Goal: Task Accomplishment & Management: Manage account settings

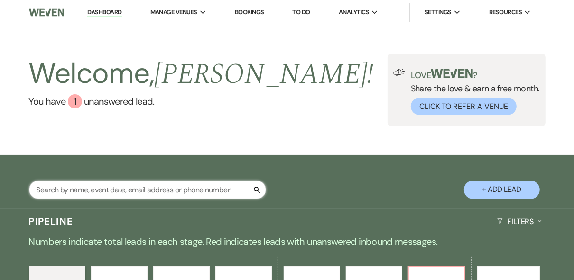
click at [117, 189] on input "text" at bounding box center [147, 190] width 237 height 19
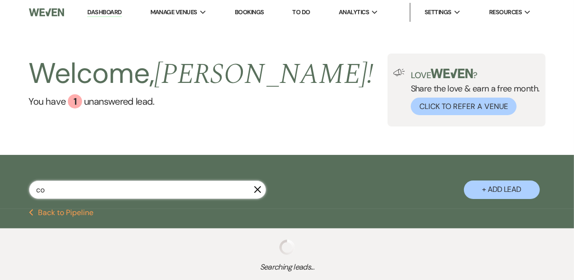
type input "coc"
select select "8"
select select "6"
select select "8"
select select "5"
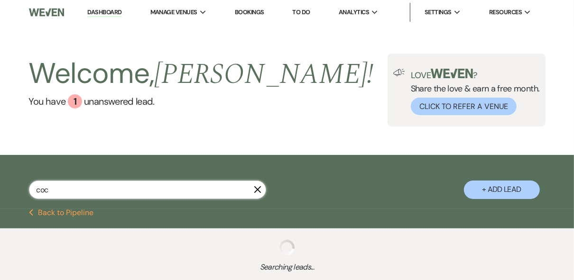
select select "8"
select select "5"
select select "8"
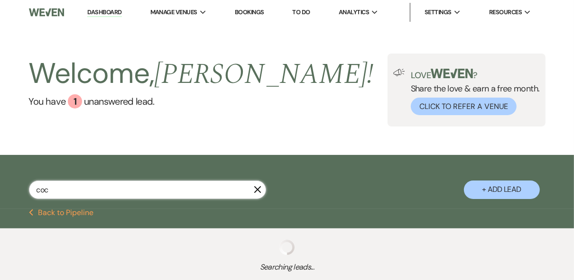
select select "5"
select select "8"
select select "5"
select select "8"
select select "4"
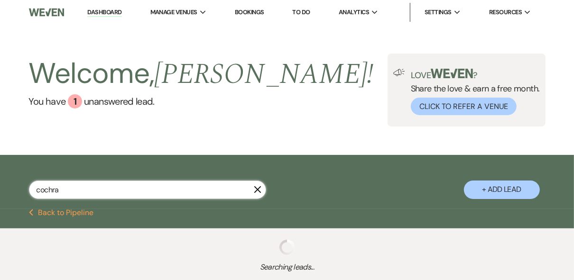
type input "[PERSON_NAME]"
select select "8"
select select "5"
select select "8"
select select "5"
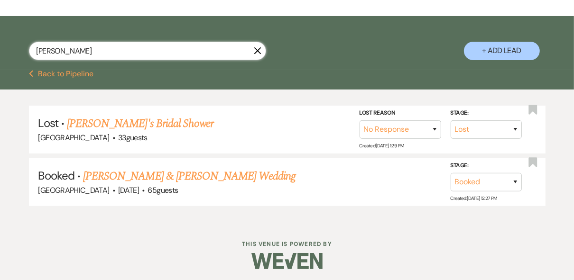
scroll to position [141, 0]
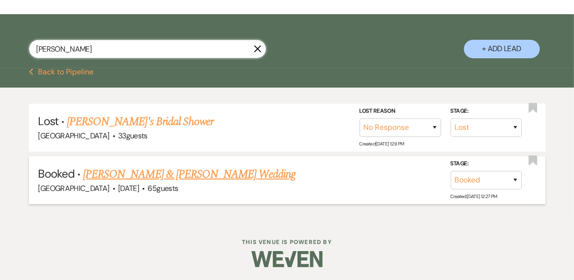
type input "[PERSON_NAME]"
click at [231, 176] on link "[PERSON_NAME] & [PERSON_NAME] Wedding" at bounding box center [189, 174] width 213 height 17
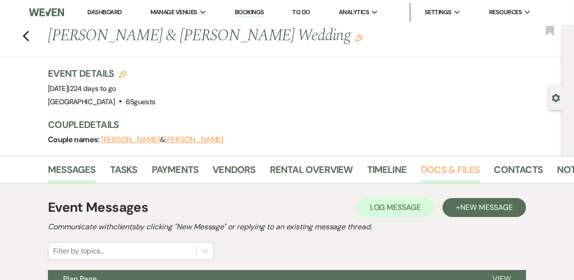
click at [439, 168] on link "Docs & Files" at bounding box center [450, 172] width 59 height 21
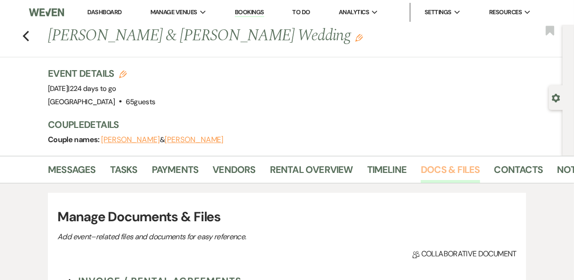
scroll to position [190, 0]
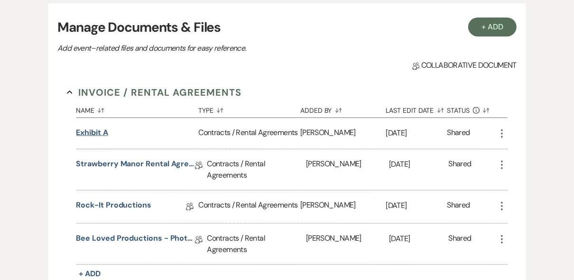
click at [91, 133] on button "Exhibit A" at bounding box center [92, 132] width 32 height 11
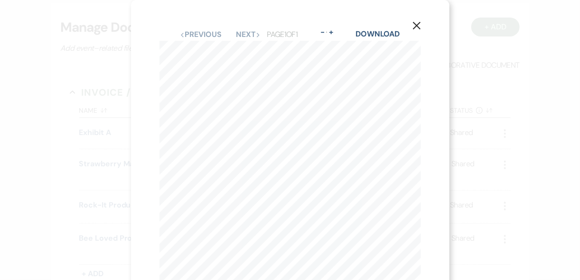
click at [418, 25] on icon "X" at bounding box center [416, 25] width 9 height 9
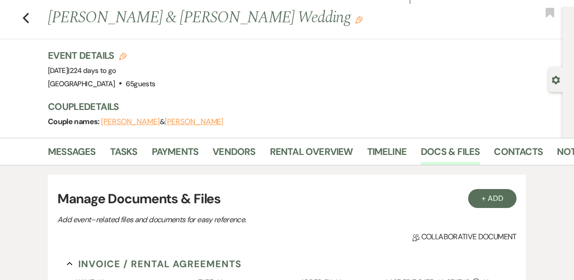
scroll to position [0, 0]
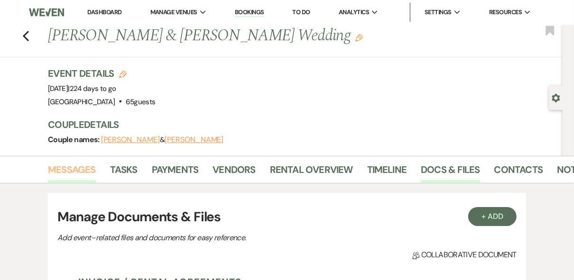
click at [75, 170] on link "Messages" at bounding box center [72, 172] width 48 height 21
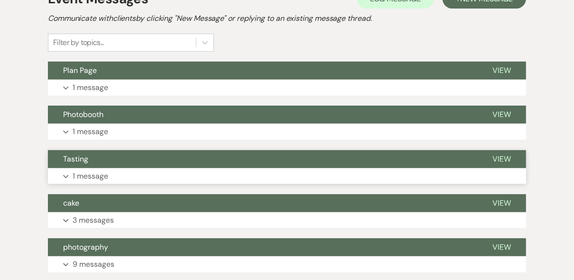
scroll to position [209, 0]
click at [506, 68] on span "View" at bounding box center [501, 70] width 19 height 10
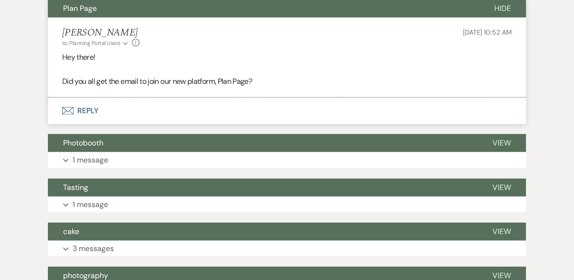
scroll to position [361, 0]
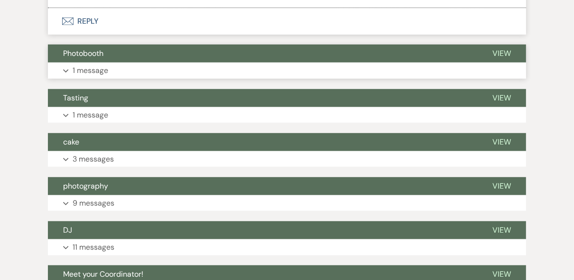
click at [498, 54] on span "View" at bounding box center [501, 53] width 19 height 10
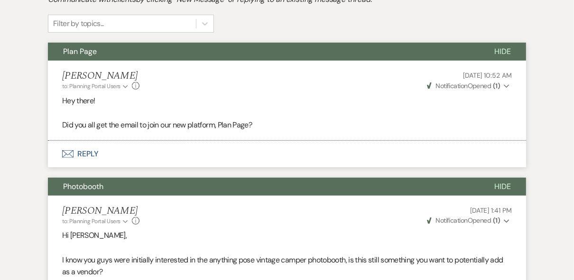
scroll to position [0, 0]
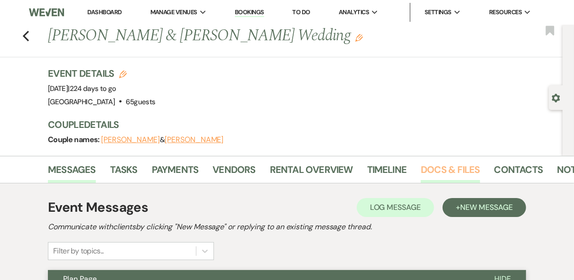
click at [434, 172] on link "Docs & Files" at bounding box center [450, 172] width 59 height 21
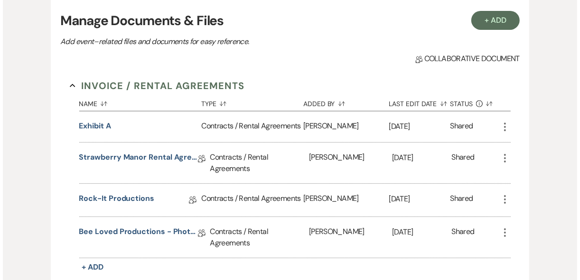
scroll to position [266, 0]
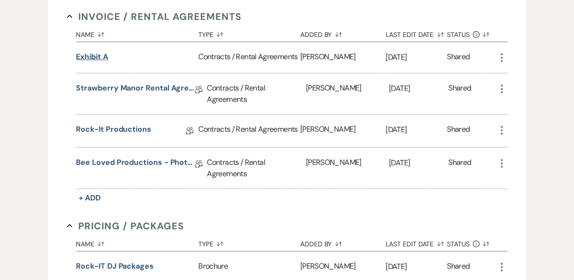
click at [95, 56] on button "Exhibit A" at bounding box center [92, 56] width 32 height 11
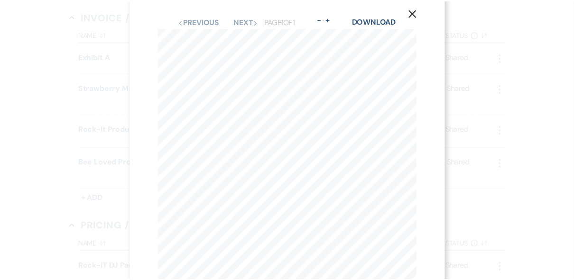
scroll to position [0, 0]
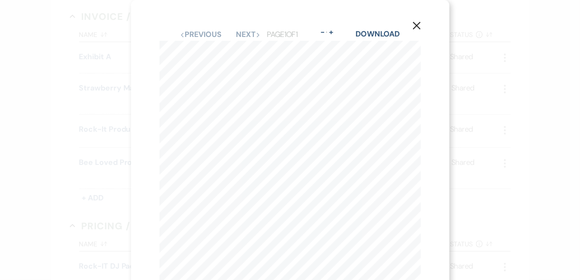
click at [418, 24] on icon "X" at bounding box center [416, 25] width 9 height 9
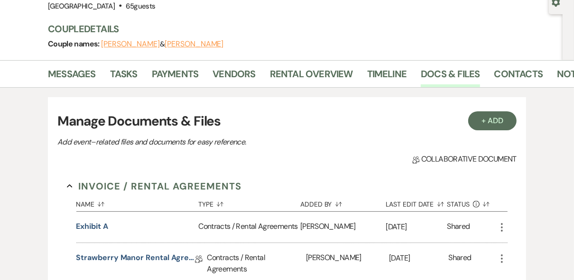
scroll to position [76, 0]
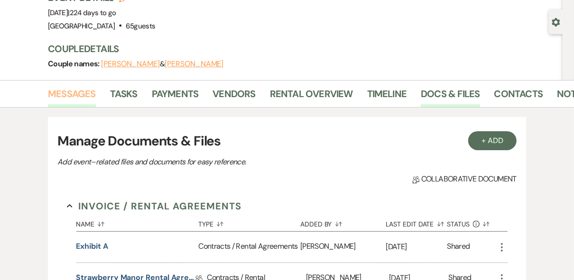
click at [76, 93] on link "Messages" at bounding box center [72, 96] width 48 height 21
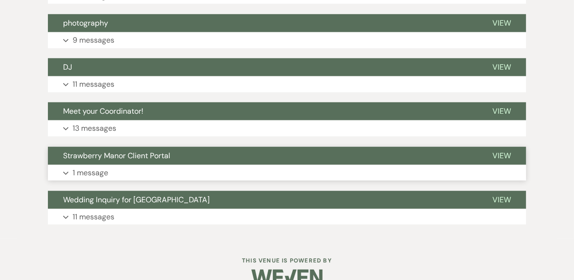
scroll to position [453, 0]
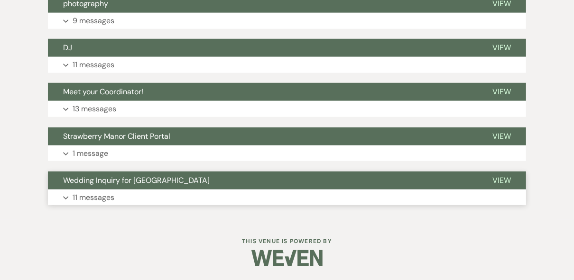
click at [504, 181] on span "View" at bounding box center [501, 181] width 19 height 10
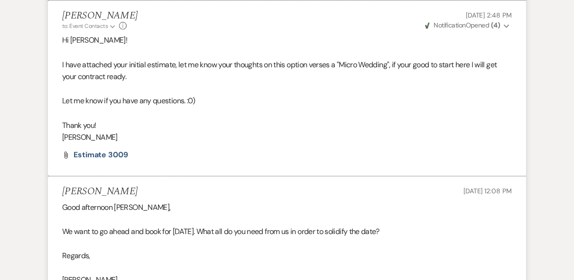
scroll to position [1538, 0]
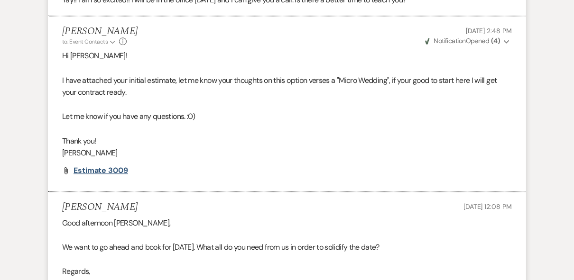
click at [102, 170] on span "Estimate 3009" at bounding box center [101, 171] width 55 height 10
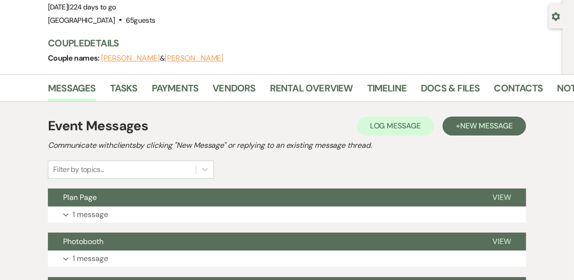
scroll to position [0, 0]
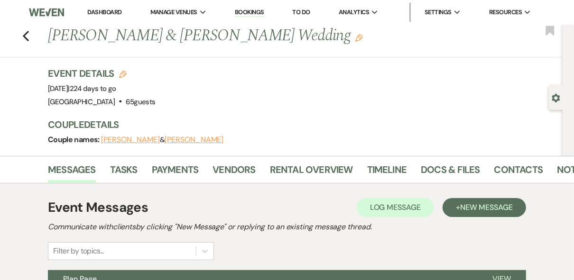
click at [107, 11] on link "Dashboard" at bounding box center [104, 12] width 34 height 8
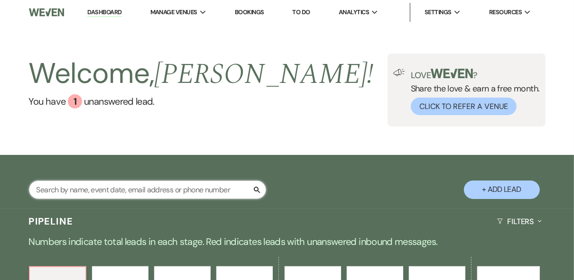
click at [118, 188] on input "text" at bounding box center [147, 190] width 237 height 19
type input "thomp"
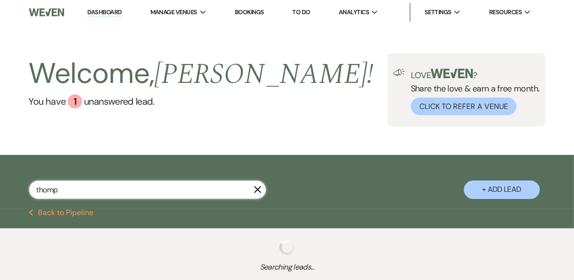
select select "8"
select select "5"
select select "8"
select select "5"
select select "8"
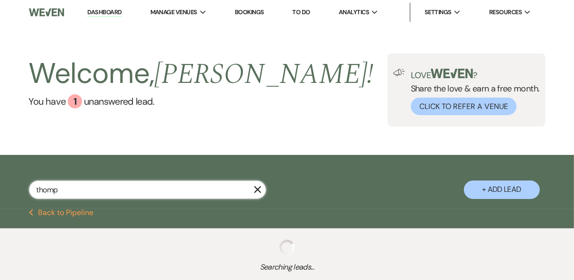
select select "5"
select select "8"
select select "5"
select select "8"
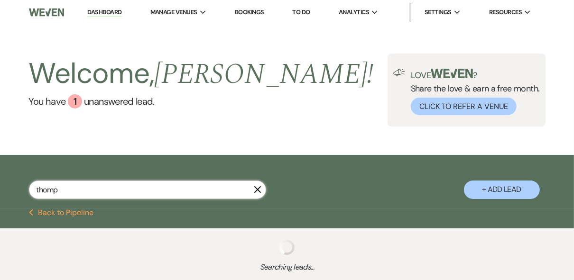
select select "8"
select select "5"
select select "8"
select select "5"
select select "8"
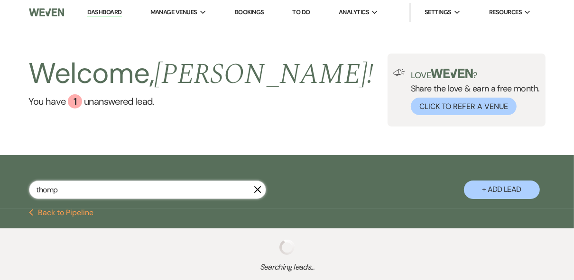
select select "5"
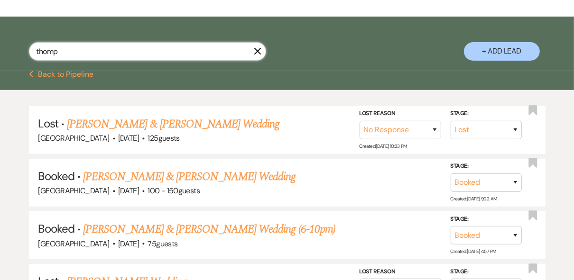
scroll to position [152, 0]
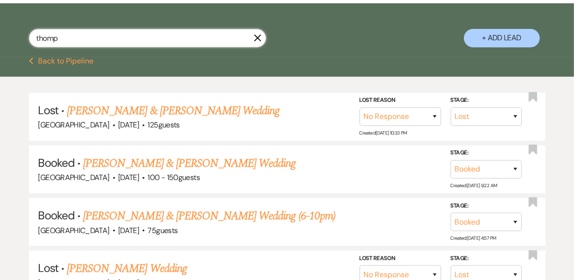
type input "thomp"
drag, startPoint x: 61, startPoint y: 38, endPoint x: 17, endPoint y: 33, distance: 44.4
click at [17, 33] on div "thomp X + Add Lead" at bounding box center [287, 31] width 574 height 47
type input "coc"
select select "8"
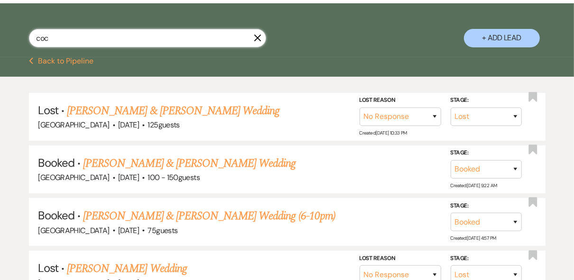
select select "6"
select select "8"
select select "5"
select select "8"
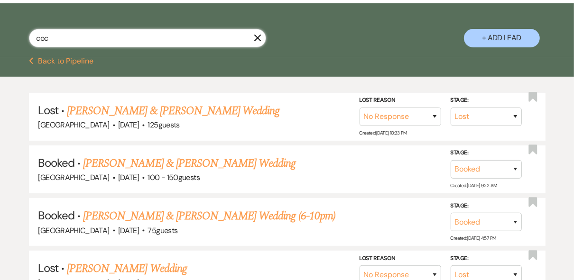
select select "8"
select select "5"
select select "8"
select select "5"
select select "8"
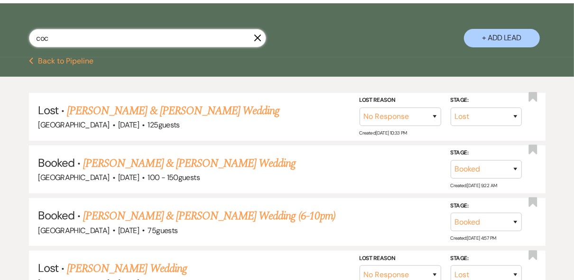
select select "5"
select select "8"
select select "4"
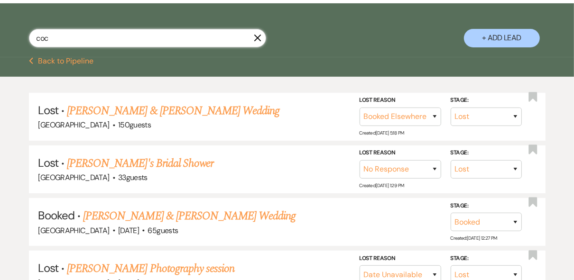
type input "coch"
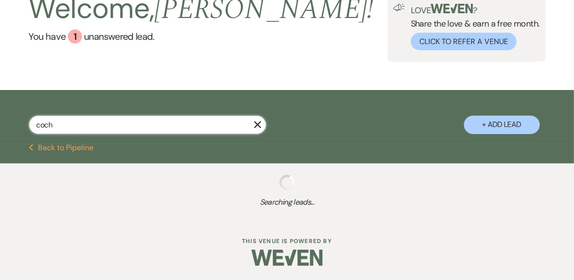
select select "8"
select select "5"
select select "8"
select select "5"
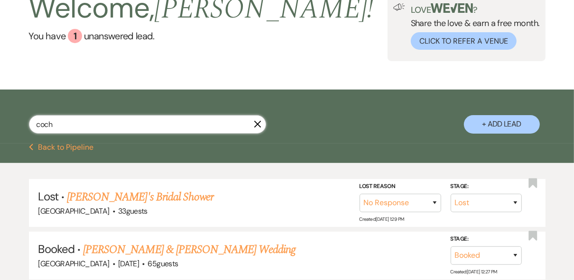
scroll to position [152, 0]
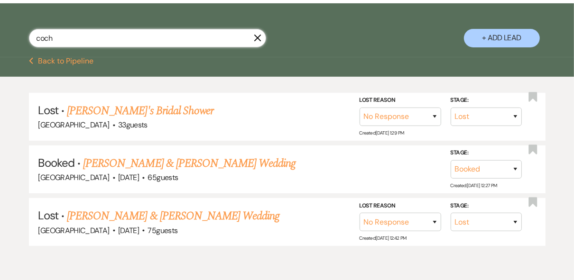
type input "coch"
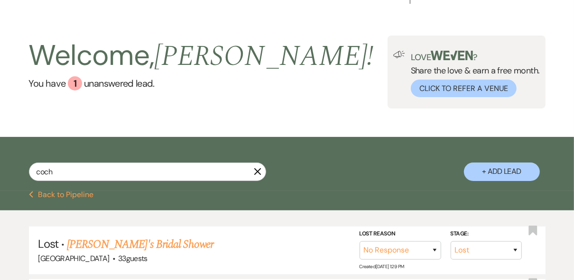
scroll to position [0, 0]
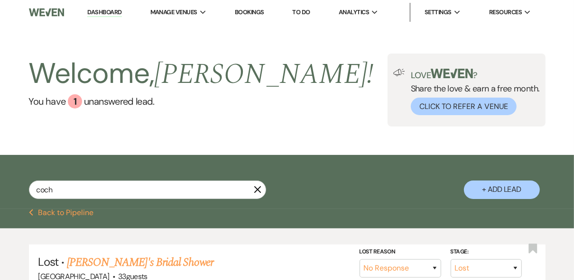
click at [280, 108] on div "Welcome, [PERSON_NAME] ! You have 1 unanswered lead . Love ? Share the love & e…" at bounding box center [287, 90] width 574 height 73
click at [289, 97] on div "Welcome, [PERSON_NAME] ! You have 1 unanswered lead . Love ? Share the love & e…" at bounding box center [287, 90] width 574 height 73
click at [94, 11] on link "Dashboard" at bounding box center [104, 12] width 34 height 9
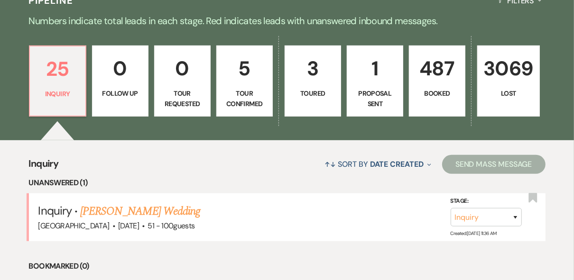
scroll to position [228, 0]
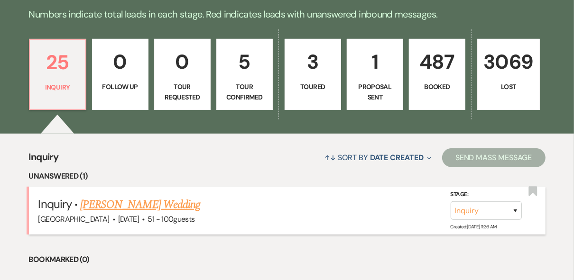
click at [176, 204] on link "[PERSON_NAME] Wedding" at bounding box center [140, 204] width 120 height 17
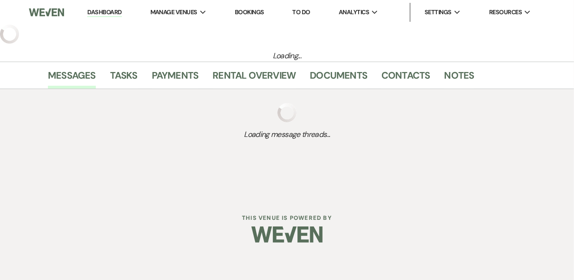
select select "2"
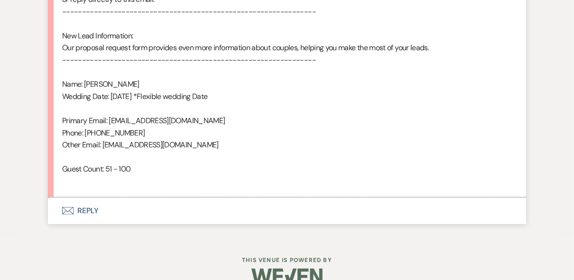
scroll to position [640, 0]
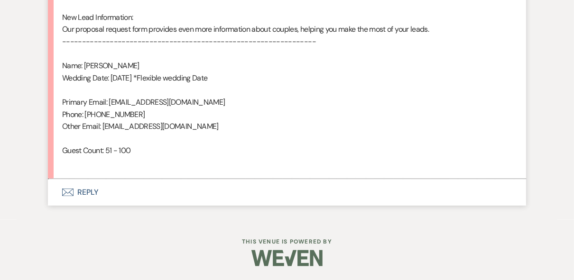
click at [84, 195] on button "Envelope Reply" at bounding box center [287, 192] width 478 height 27
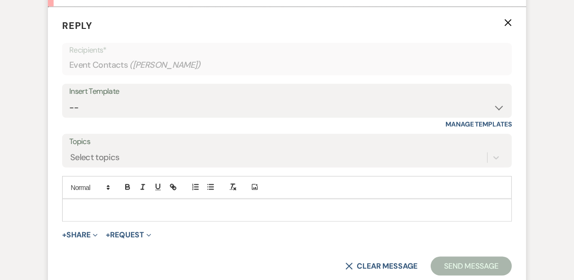
scroll to position [818, 0]
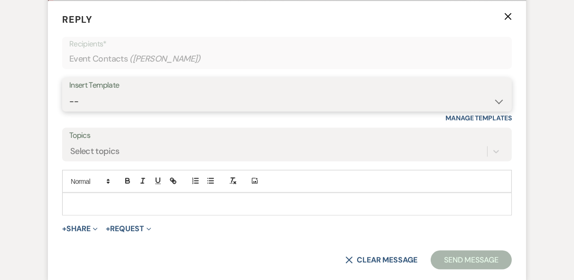
click at [102, 98] on select "-- Weven Planning Portal Introduction (Booked Events) Private Party Inquiry Res…" at bounding box center [287, 102] width 436 height 19
select select "5376"
click at [69, 93] on select "-- Weven Planning Portal Introduction (Booked Events) Private Party Inquiry Res…" at bounding box center [287, 102] width 436 height 19
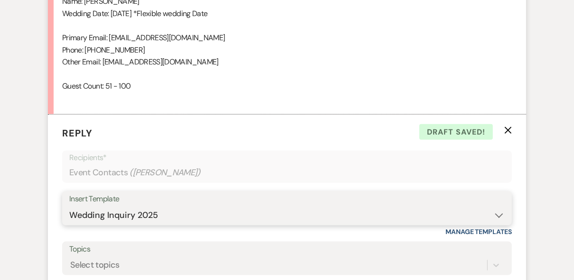
scroll to position [856, 0]
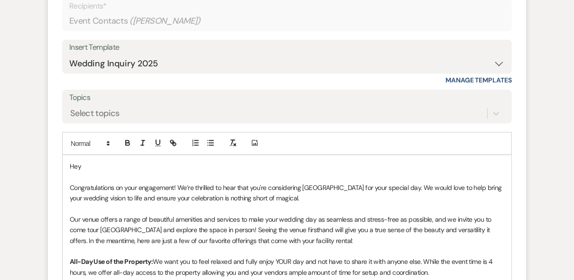
click at [93, 165] on p "Hey" at bounding box center [287, 166] width 435 height 10
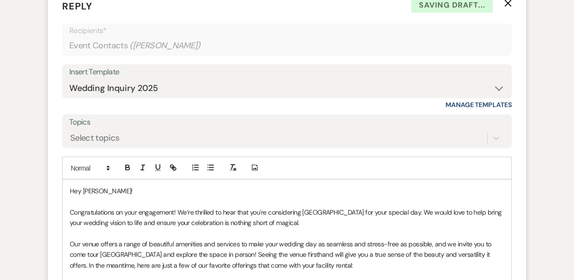
scroll to position [818, 0]
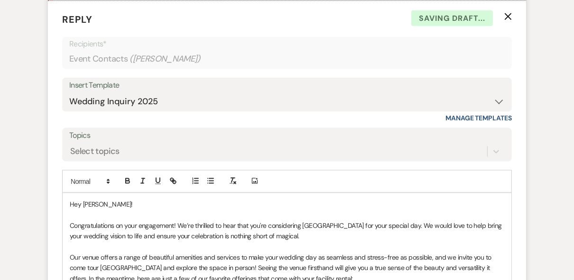
click at [303, 236] on p "Congratulations on your engagement! We’re thrilled to hear that you're consider…" at bounding box center [287, 231] width 435 height 21
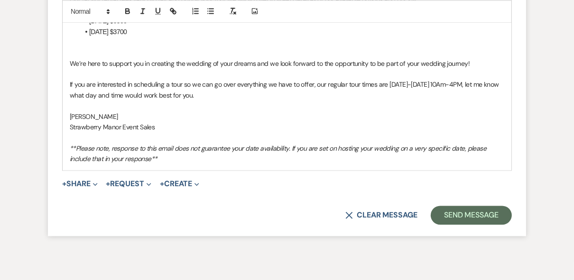
scroll to position [1319, 0]
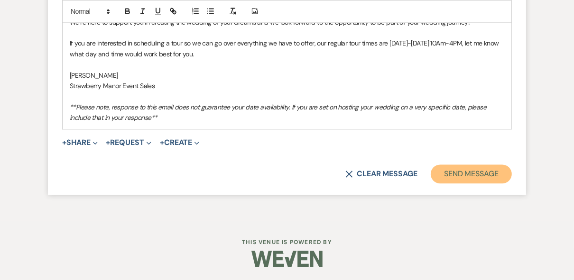
click at [488, 178] on button "Send Message" at bounding box center [471, 174] width 81 height 19
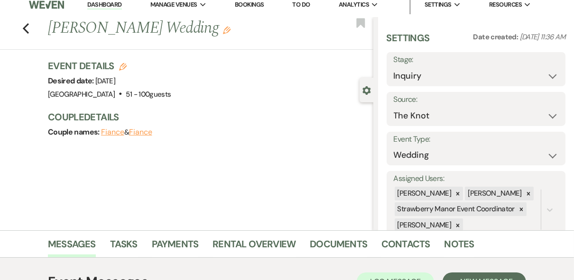
scroll to position [0, 0]
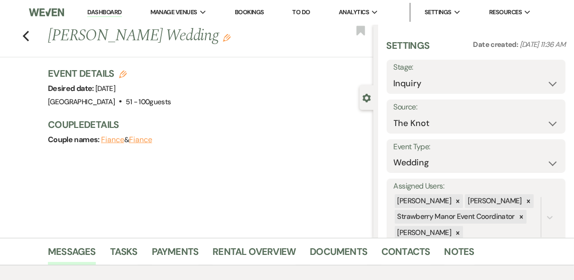
click at [110, 14] on link "Dashboard" at bounding box center [104, 12] width 34 height 9
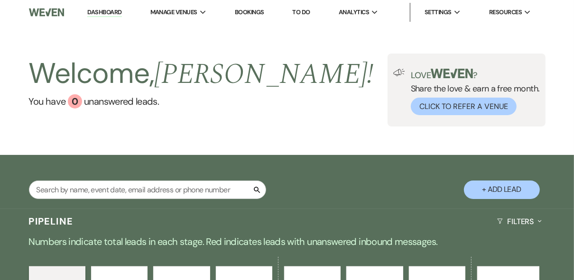
click at [339, 123] on div "Welcome, [PERSON_NAME] ! You have 0 unanswered lead s . Love ? Share the love &…" at bounding box center [287, 90] width 574 height 73
click at [255, 83] on div "Welcome, [PERSON_NAME] ! You have 0 unanswered lead s . Love ? Share the love &…" at bounding box center [287, 90] width 574 height 73
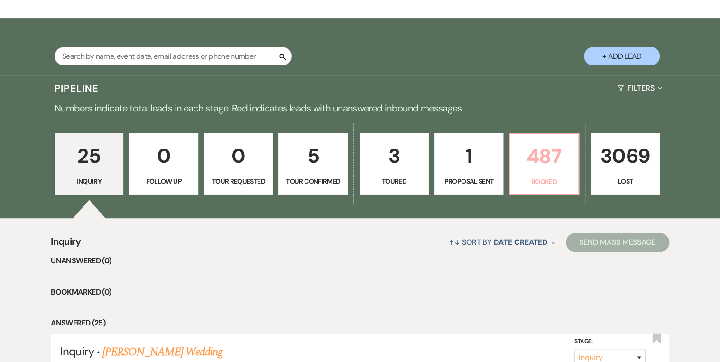
click at [554, 175] on link "487 Booked" at bounding box center [544, 164] width 70 height 62
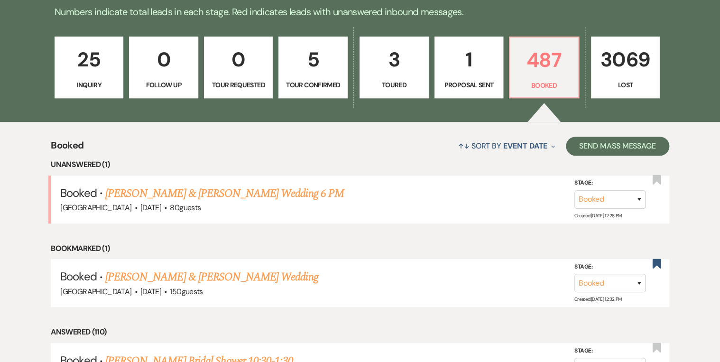
scroll to position [190, 0]
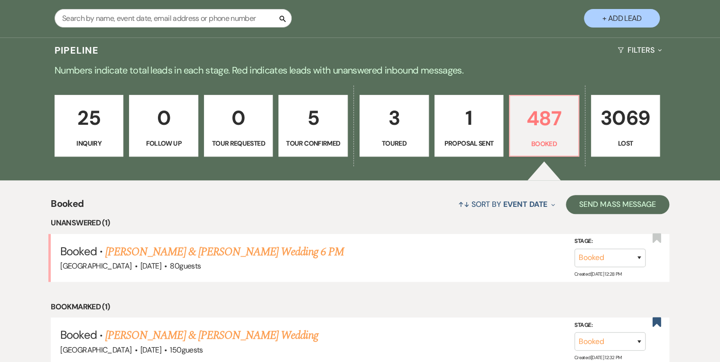
click at [98, 129] on p "25" at bounding box center [89, 118] width 57 height 32
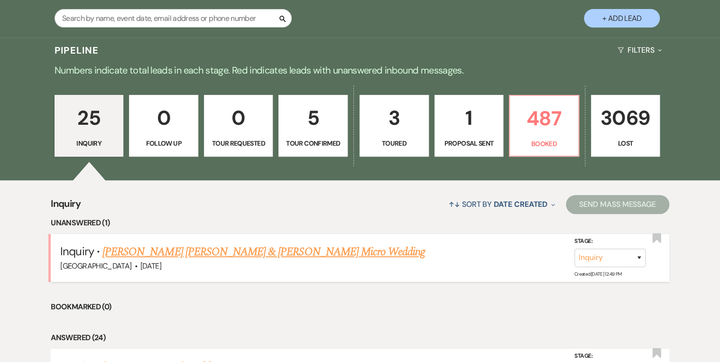
click at [327, 249] on link "[PERSON_NAME] [PERSON_NAME] & [PERSON_NAME] Micro Wedding" at bounding box center [263, 251] width 323 height 17
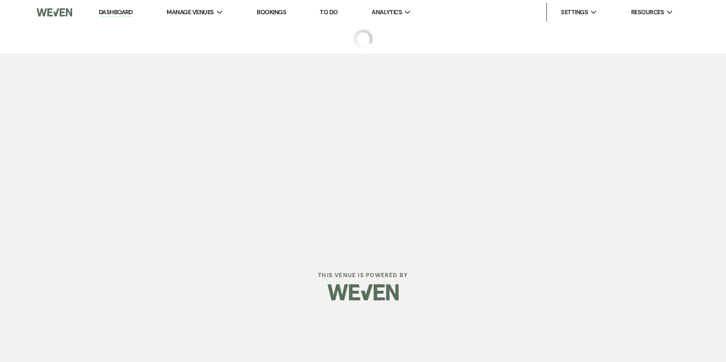
select select "5"
select select "16"
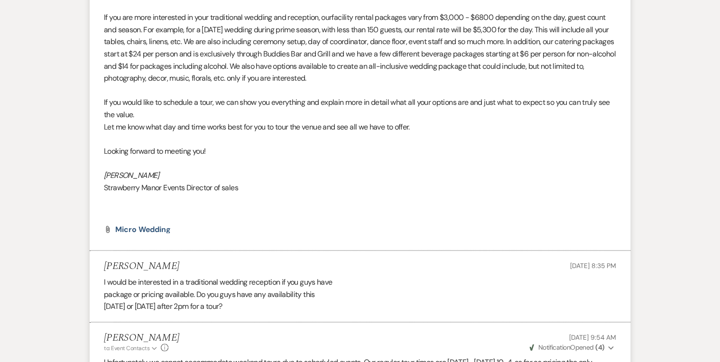
scroll to position [873, 0]
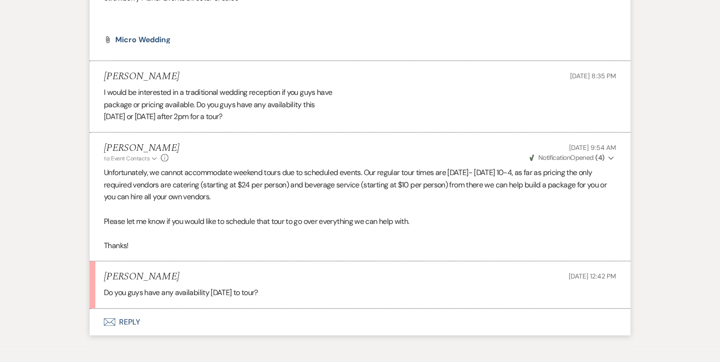
click at [130, 321] on button "Envelope Reply" at bounding box center [360, 321] width 541 height 27
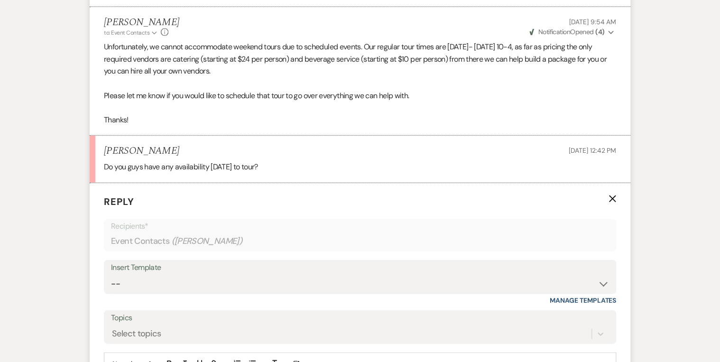
scroll to position [1097, 0]
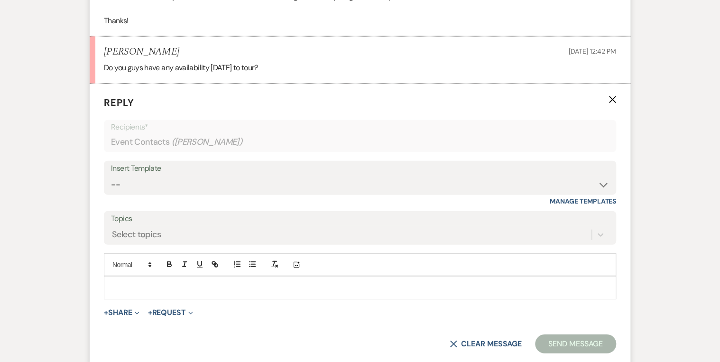
click at [146, 283] on p at bounding box center [359, 287] width 497 height 10
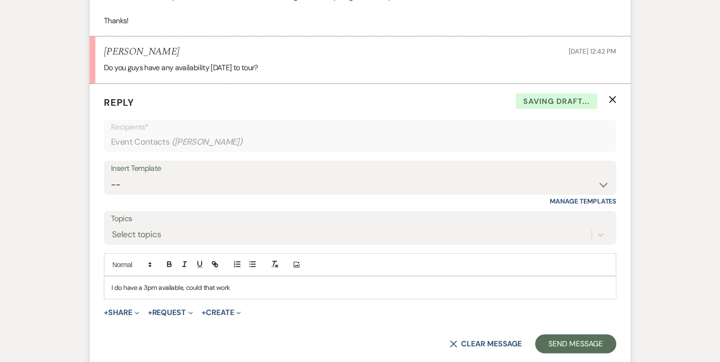
click at [182, 287] on p "I do have a 3pm available, could that work" at bounding box center [359, 287] width 497 height 10
click at [249, 286] on p "I do have a 3pm available today, could that work" at bounding box center [359, 287] width 497 height 10
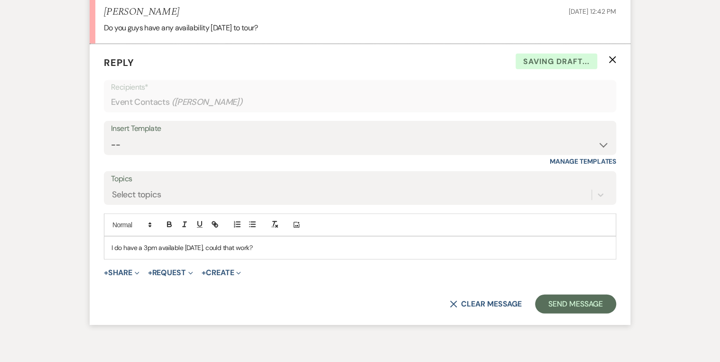
scroll to position [1185, 0]
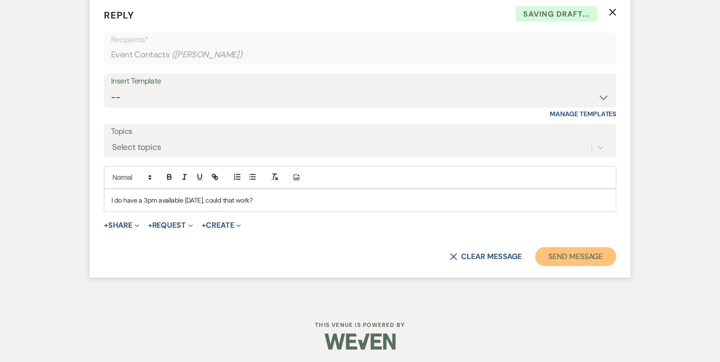
click at [538, 253] on button "Send Message" at bounding box center [575, 256] width 81 height 19
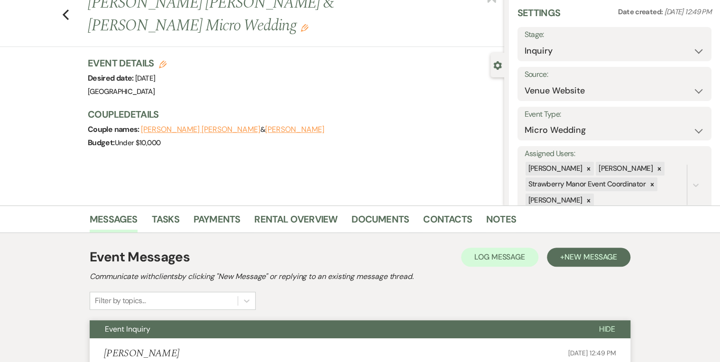
scroll to position [0, 0]
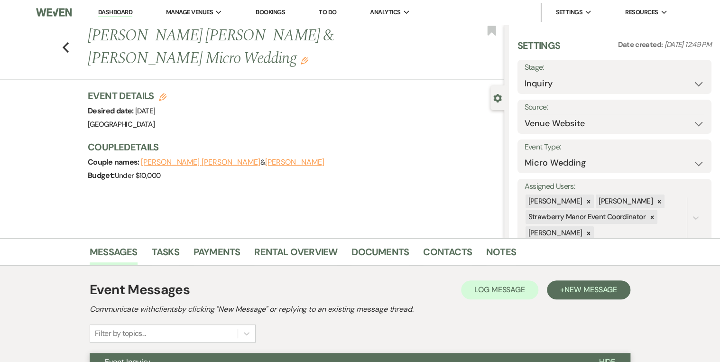
click at [110, 12] on link "Dashboard" at bounding box center [115, 12] width 34 height 9
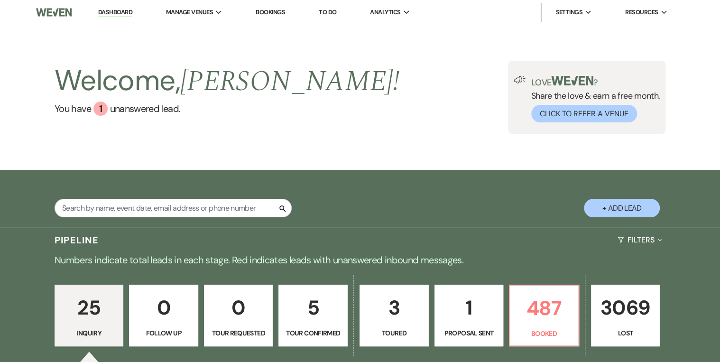
click at [372, 130] on div "Welcome, [PERSON_NAME] ! You have 1 unanswered lead . Love ? Share the love & e…" at bounding box center [360, 97] width 683 height 73
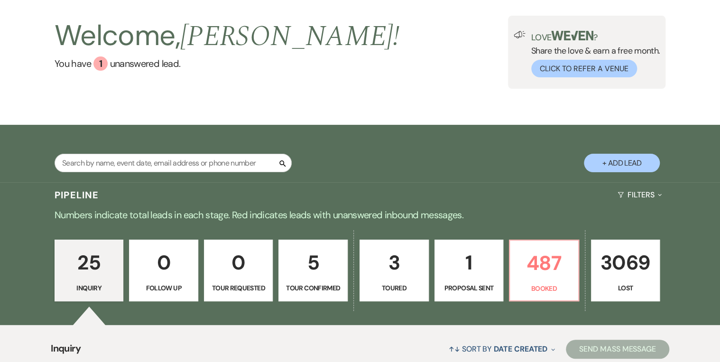
scroll to position [190, 0]
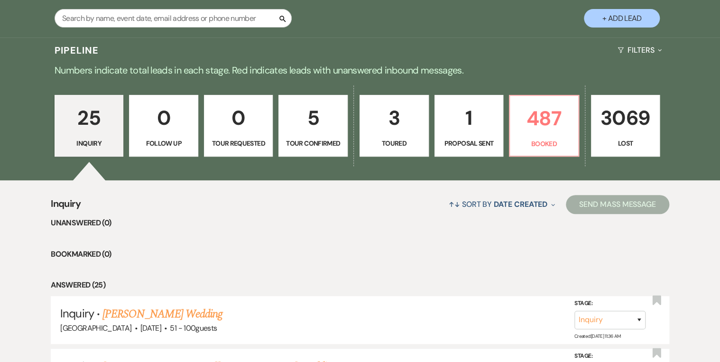
click at [232, 141] on p "Tour Requested" at bounding box center [238, 143] width 57 height 10
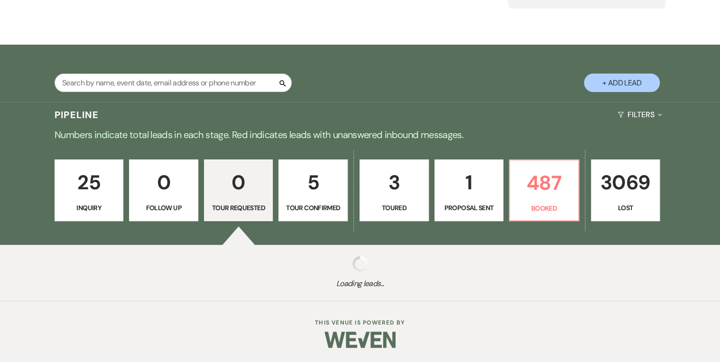
scroll to position [148, 0]
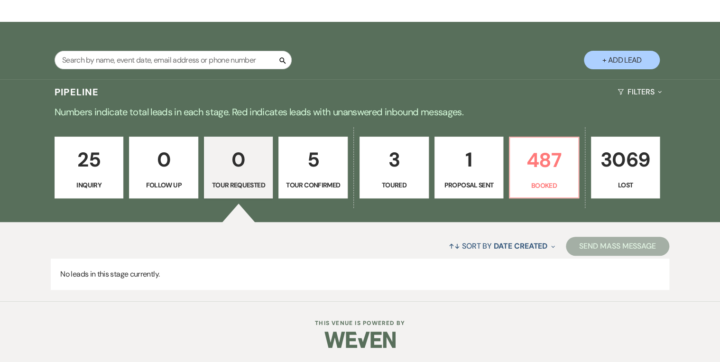
click at [98, 175] on p "25" at bounding box center [89, 160] width 57 height 32
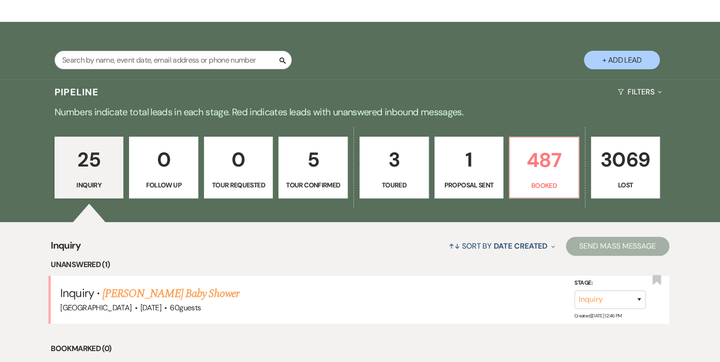
click at [193, 297] on link "Emily Miller's Baby Shower" at bounding box center [170, 293] width 137 height 17
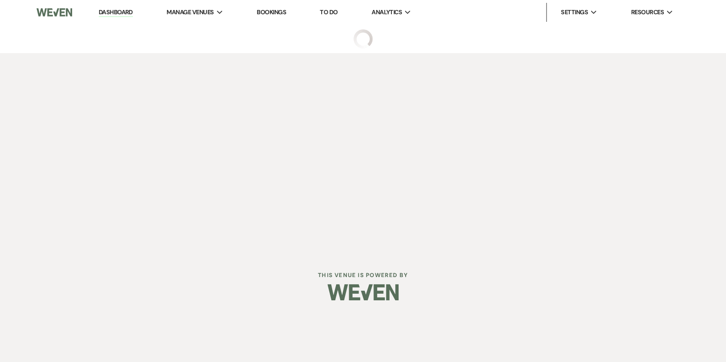
select select "5"
select select "3"
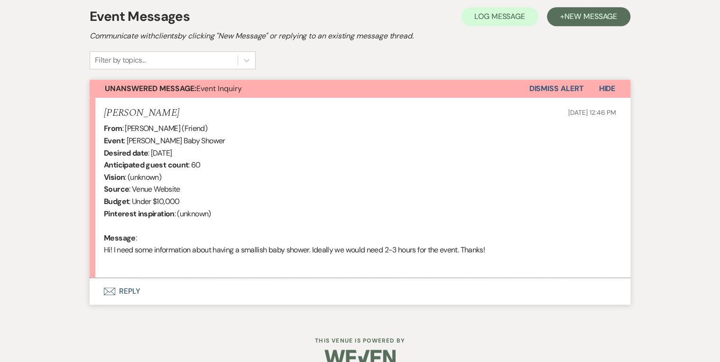
scroll to position [290, 0]
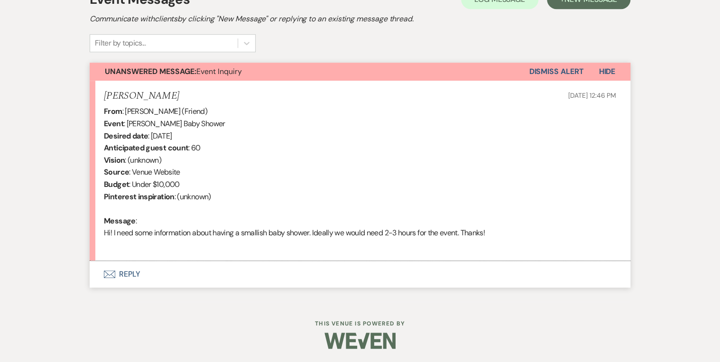
click at [131, 273] on button "Envelope Reply" at bounding box center [360, 274] width 541 height 27
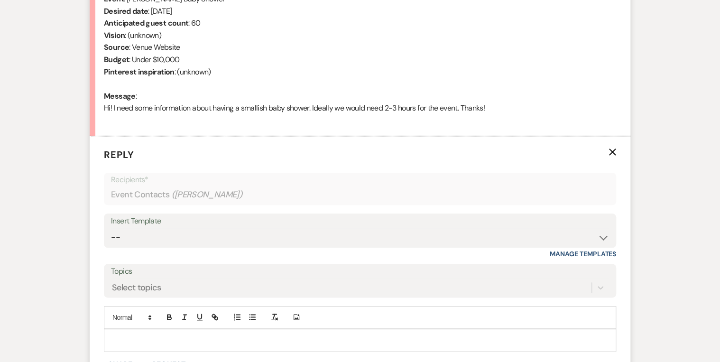
scroll to position [510, 0]
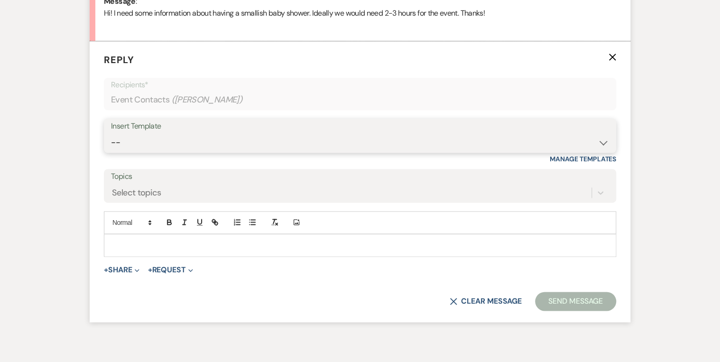
click at [171, 141] on select "-- Weven Planning Portal Introduction (Booked Events) Private Party Inquiry Res…" at bounding box center [360, 142] width 498 height 19
select select "773"
click at [111, 133] on select "-- Weven Planning Portal Introduction (Booked Events) Private Party Inquiry Res…" at bounding box center [360, 142] width 498 height 19
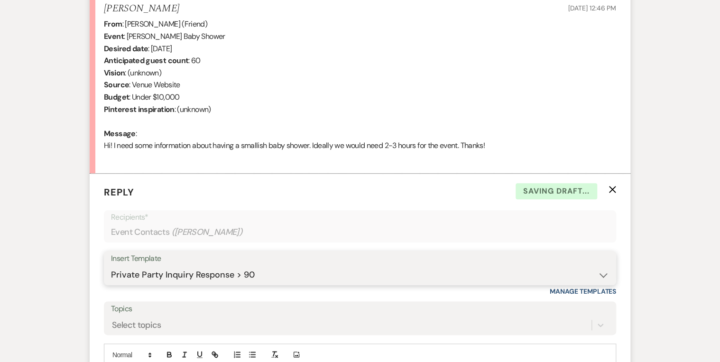
scroll to position [434, 0]
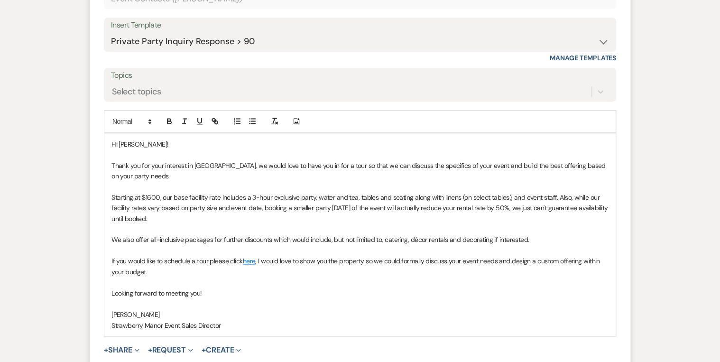
scroll to position [624, 0]
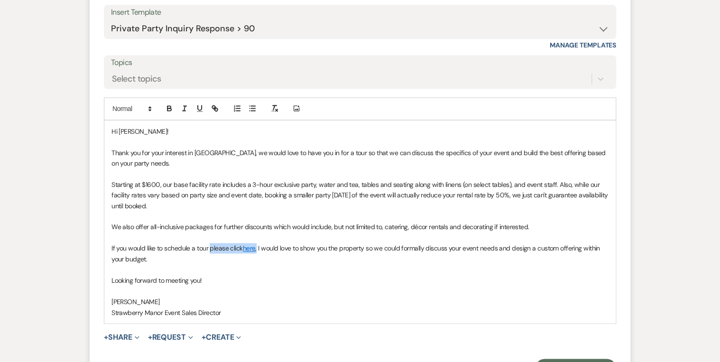
drag, startPoint x: 258, startPoint y: 247, endPoint x: 209, endPoint y: 245, distance: 48.9
click at [209, 245] on p "If you would like to schedule a tour please click here , I would love to show y…" at bounding box center [359, 253] width 497 height 21
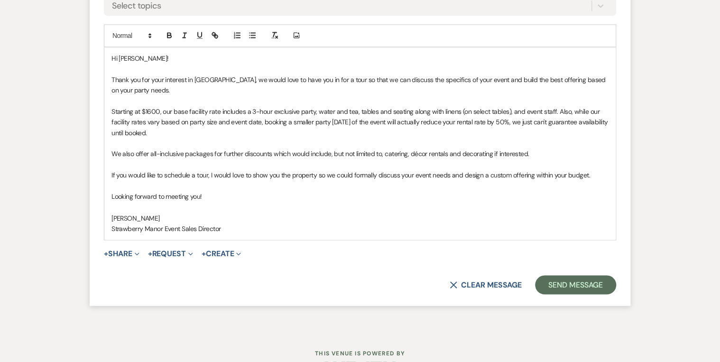
scroll to position [700, 0]
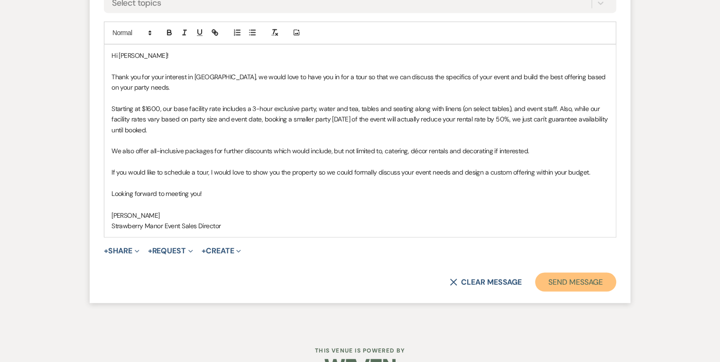
click at [563, 280] on button "Send Message" at bounding box center [575, 281] width 81 height 19
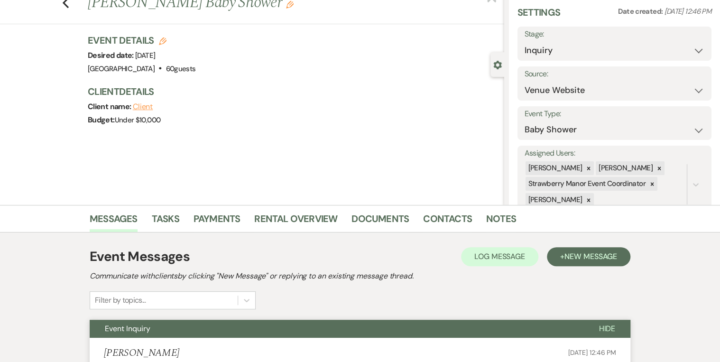
scroll to position [0, 0]
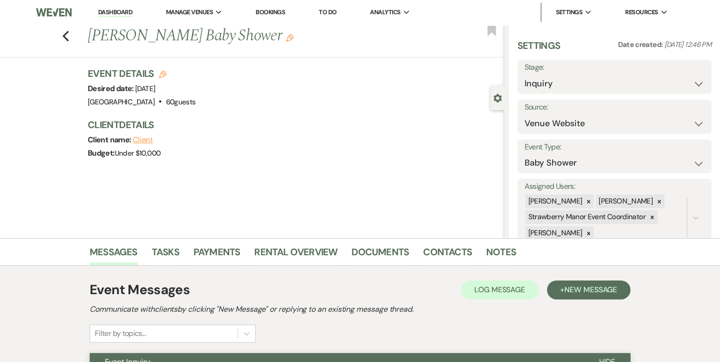
drag, startPoint x: 118, startPoint y: 8, endPoint x: 163, endPoint y: 23, distance: 47.1
click at [118, 8] on link "Dashboard" at bounding box center [115, 12] width 34 height 9
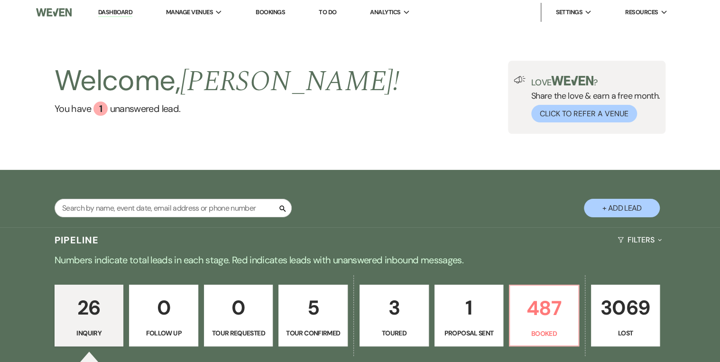
click at [338, 119] on div "Welcome, [PERSON_NAME] ! You have 1 unanswered lead . Love ? Share the love & e…" at bounding box center [360, 97] width 683 height 73
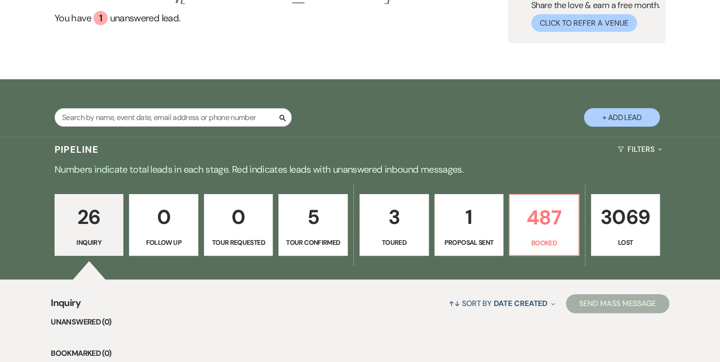
scroll to position [152, 0]
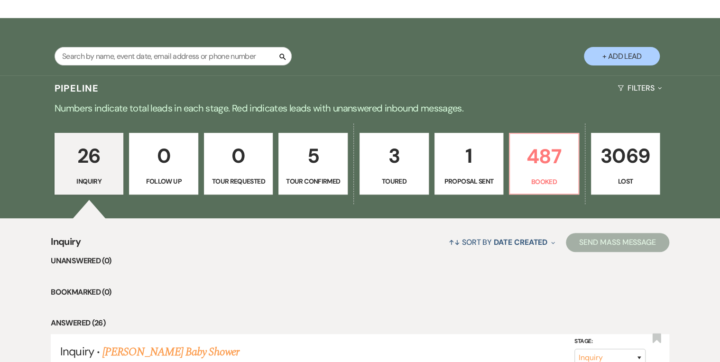
click at [394, 176] on p "Toured" at bounding box center [394, 181] width 57 height 10
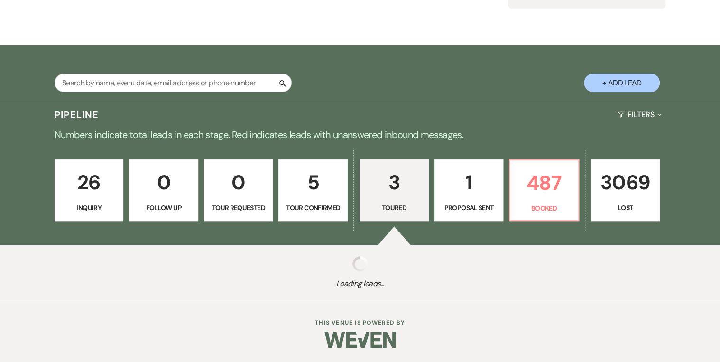
scroll to position [152, 0]
select select "5"
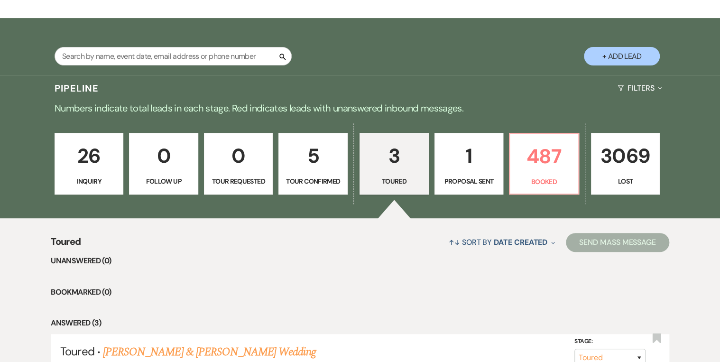
drag, startPoint x: 306, startPoint y: 263, endPoint x: 327, endPoint y: 252, distance: 23.8
click at [307, 263] on li "Unanswered (0)" at bounding box center [360, 261] width 618 height 12
click at [518, 154] on p "487" at bounding box center [544, 156] width 57 height 32
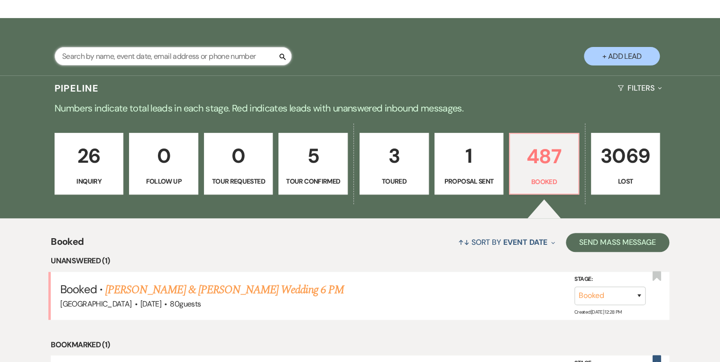
click at [99, 57] on input "text" at bounding box center [173, 56] width 237 height 19
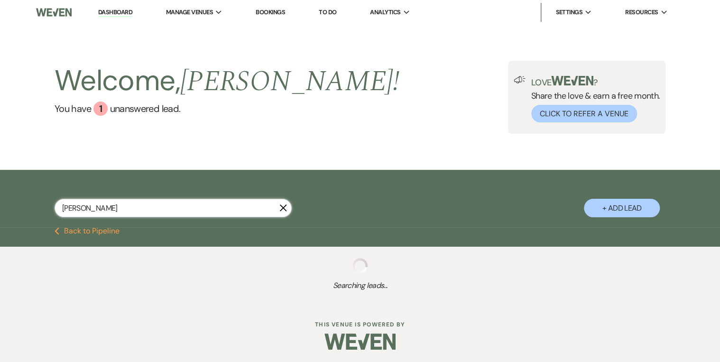
type input "bonnie"
select select "8"
select select "4"
select select "6"
select select "8"
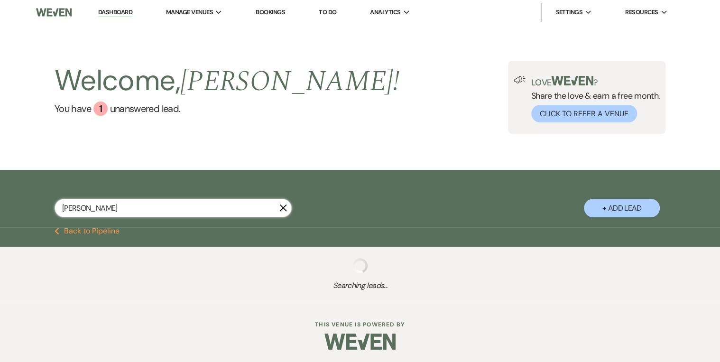
select select "5"
select select "8"
select select "5"
select select "8"
select select "5"
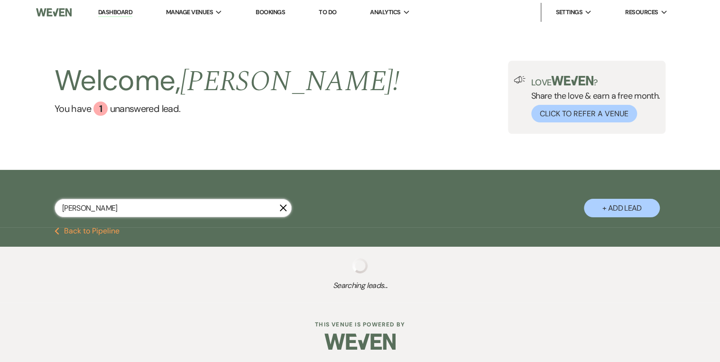
select select "8"
select select "5"
select select "8"
select select "5"
select select "8"
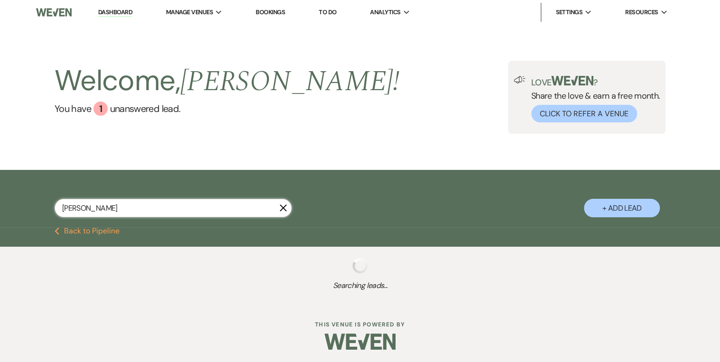
select select "5"
select select "8"
select select "5"
select select "8"
select select "5"
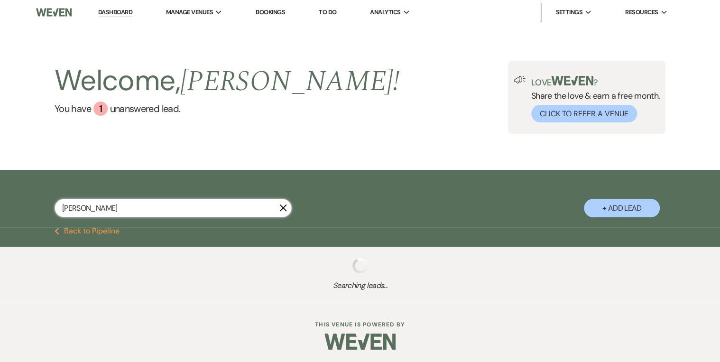
select select "8"
select select "4"
select select "8"
select select "5"
select select "8"
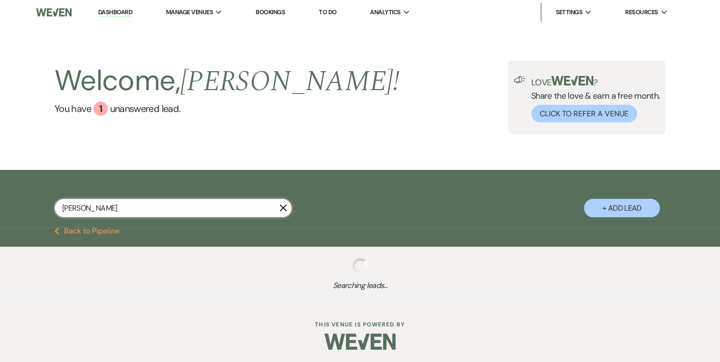
select select "5"
select select "8"
select select "5"
select select "8"
select select "5"
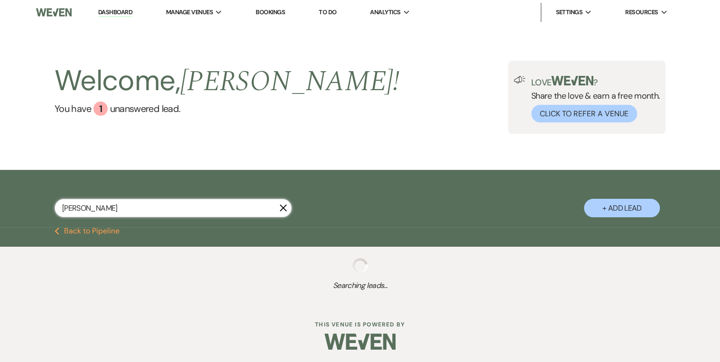
select select "8"
select select "5"
select select "8"
select select "5"
select select "8"
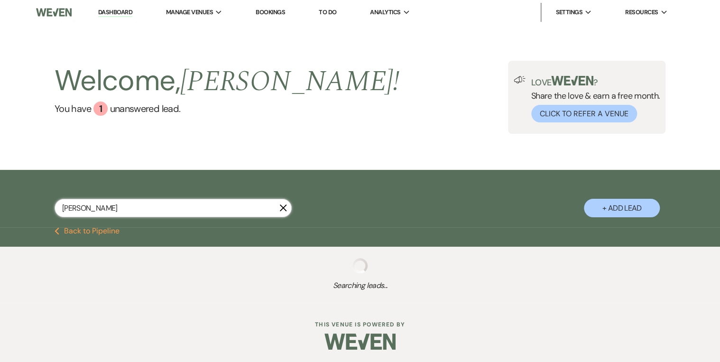
select select "10"
select select "8"
select select "5"
select select "8"
select select "4"
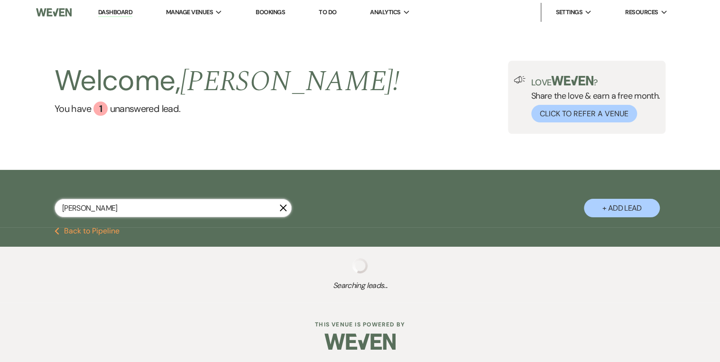
select select "8"
select select "3"
select select "8"
select select "5"
select select "8"
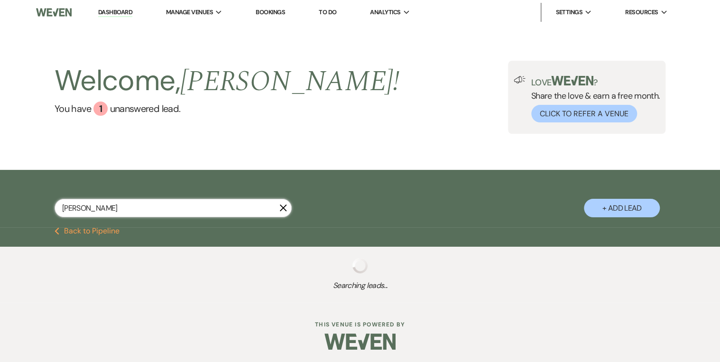
select select "5"
select select "8"
select select "5"
select select "8"
select select "5"
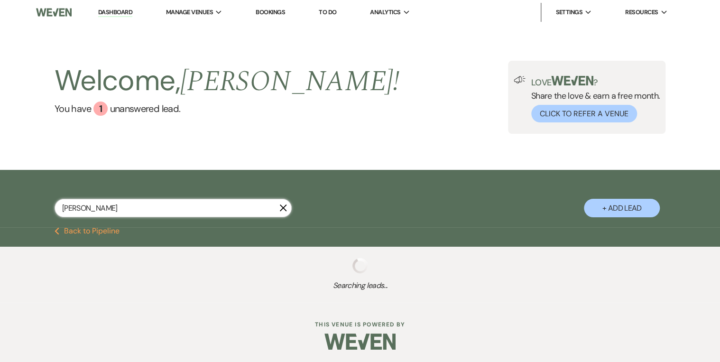
select select "8"
select select "5"
select select "8"
select select "3"
select select "8"
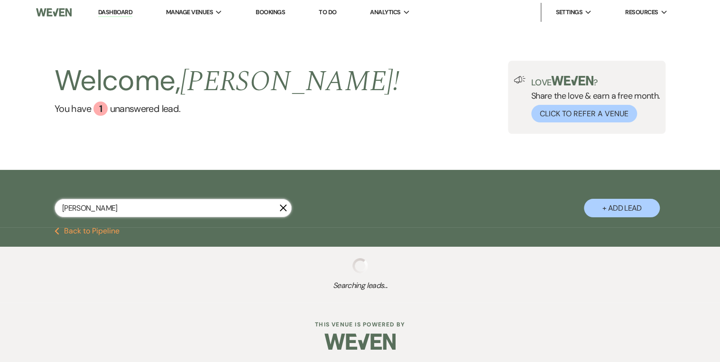
select select "5"
select select "8"
select select "5"
select select "8"
select select "5"
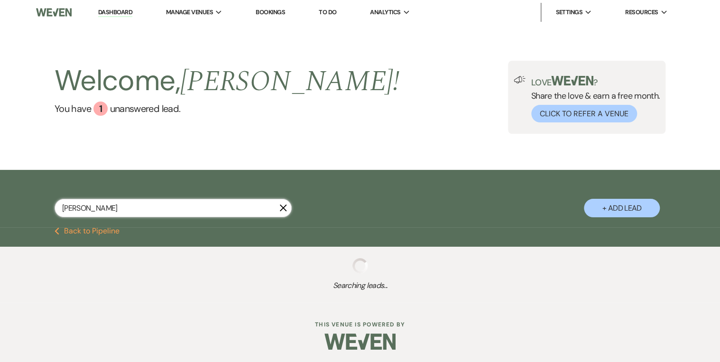
select select "8"
select select "5"
select select "8"
select select "5"
select select "8"
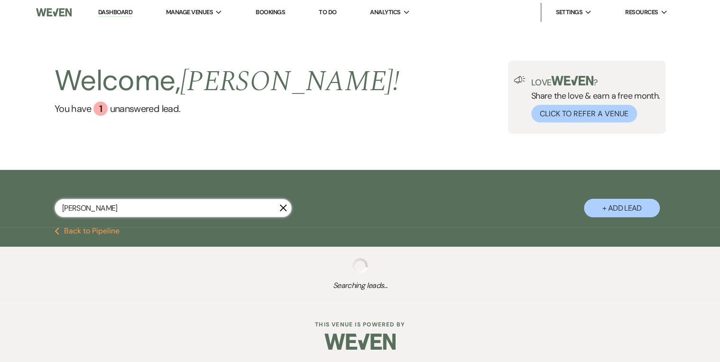
select select "5"
select select "8"
select select "5"
select select "8"
select select "5"
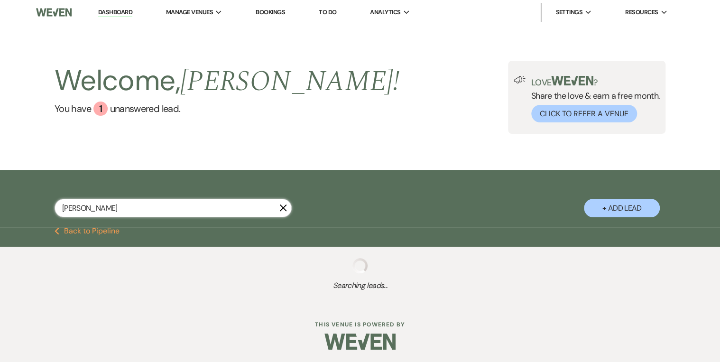
select select "8"
select select "5"
select select "8"
select select "5"
select select "8"
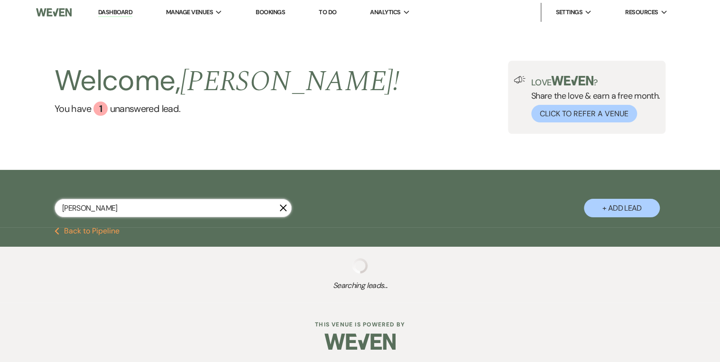
select select "5"
select select "8"
select select "4"
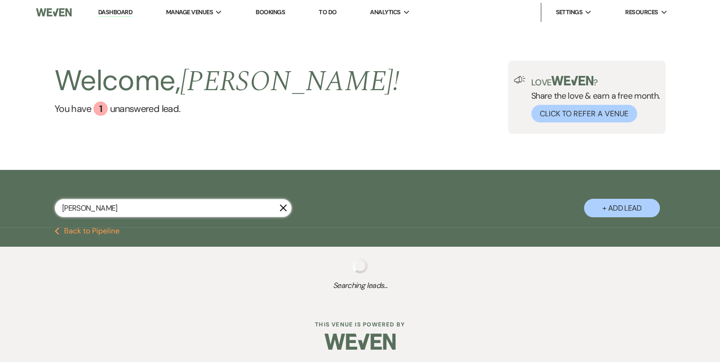
select select "8"
select select "5"
select select "8"
select select "5"
select select "8"
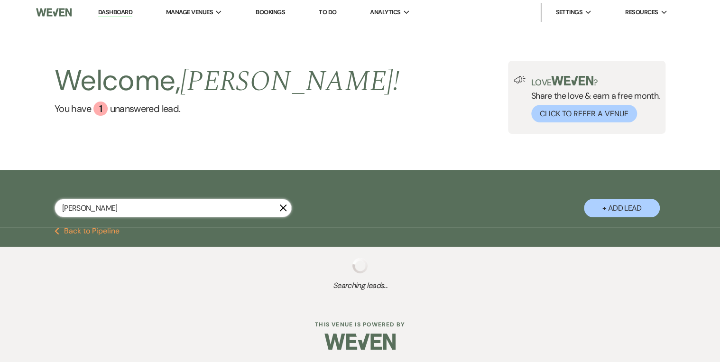
select select "5"
select select "8"
select select "5"
select select "8"
select select "5"
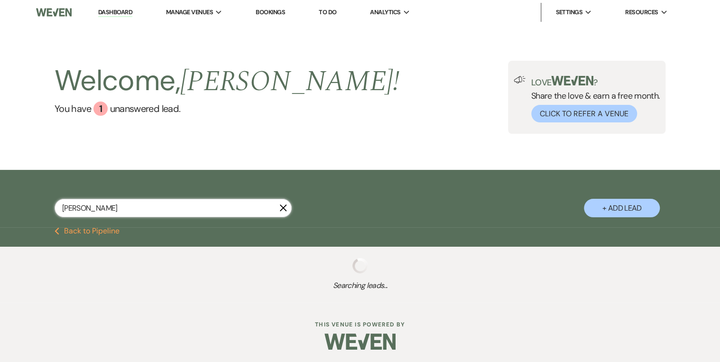
select select "8"
select select "5"
select select "8"
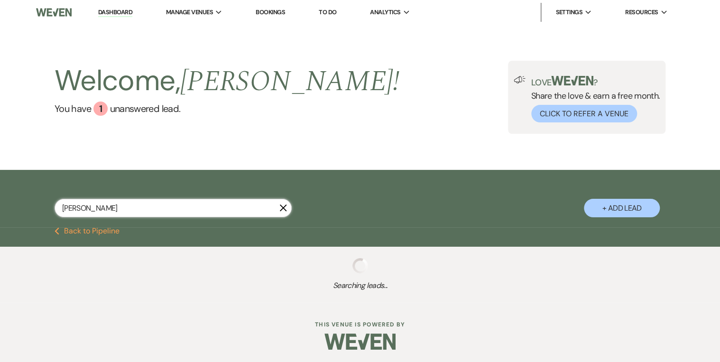
select select "5"
select select "8"
select select "5"
select select "8"
select select "5"
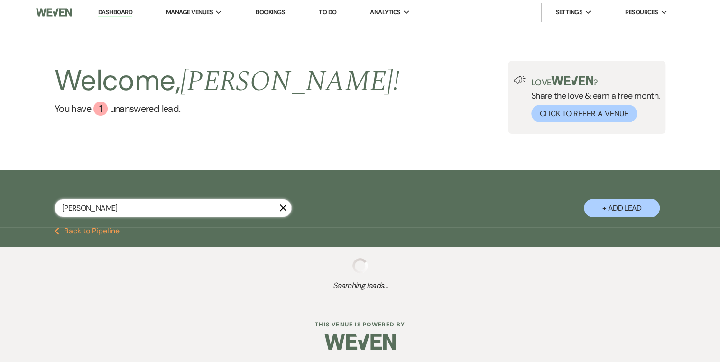
select select "8"
select select "5"
select select "8"
select select "5"
select select "8"
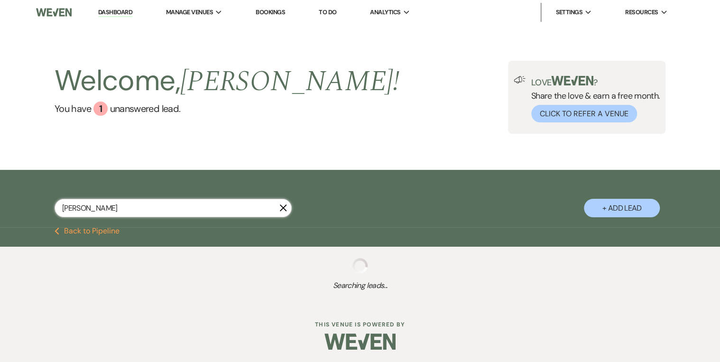
select select "5"
select select "8"
select select "5"
select select "8"
select select "5"
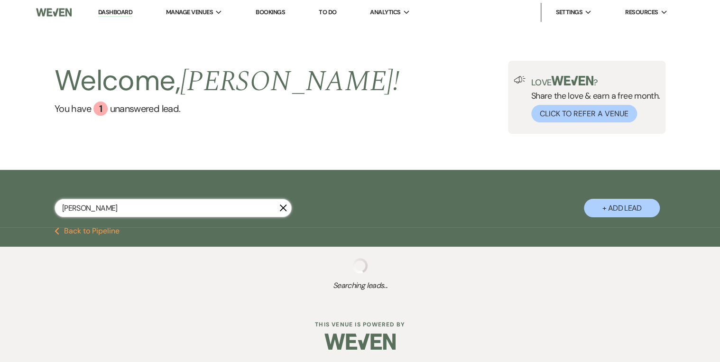
select select "8"
select select "5"
select select "8"
select select "5"
select select "8"
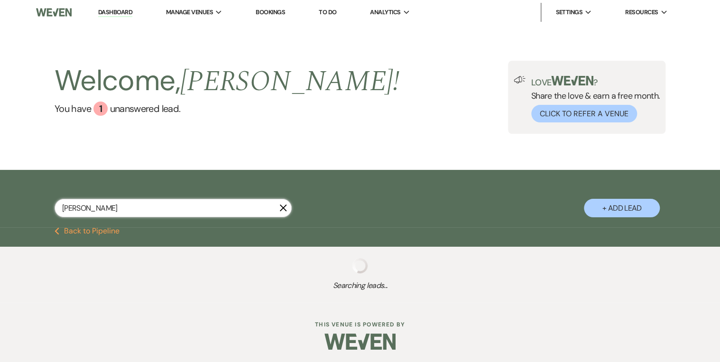
select select "5"
select select "8"
select select "5"
select select "8"
select select "5"
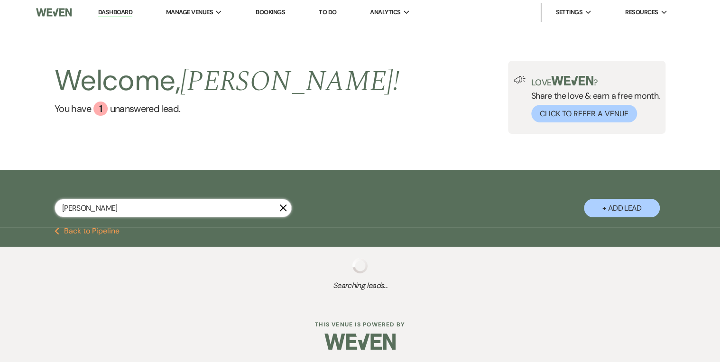
select select "8"
select select "5"
select select "8"
select select "5"
select select "8"
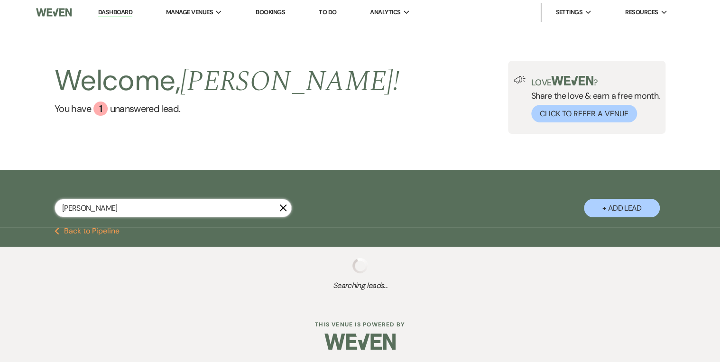
select select "5"
select select "8"
select select "5"
select select "8"
select select "5"
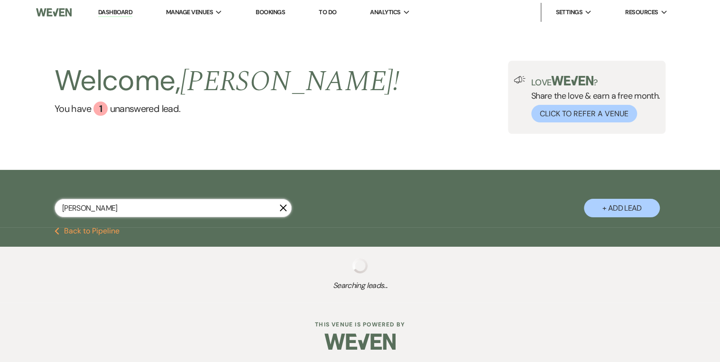
select select "8"
select select "5"
select select "8"
select select "5"
select select "8"
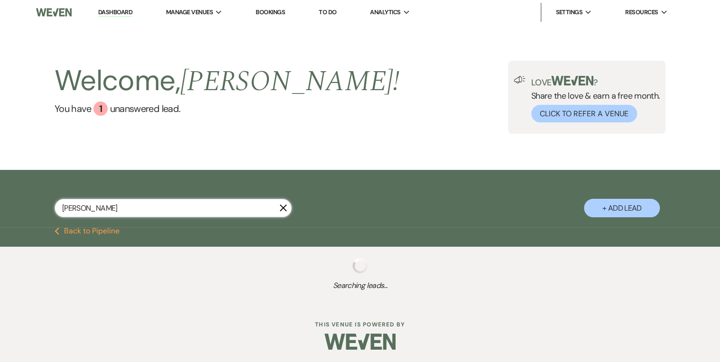
select select "5"
select select "8"
select select "5"
select select "8"
select select "5"
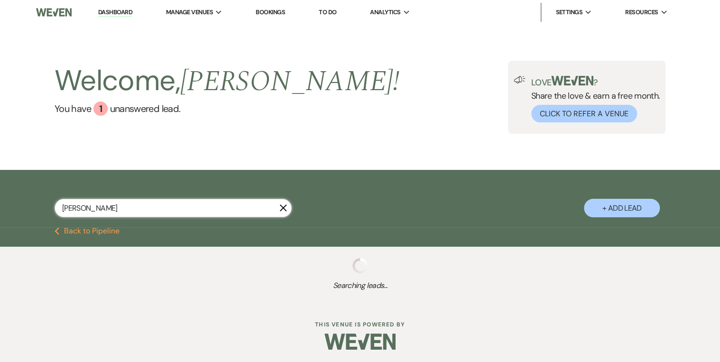
select select "8"
select select "5"
select select "8"
select select "3"
select select "8"
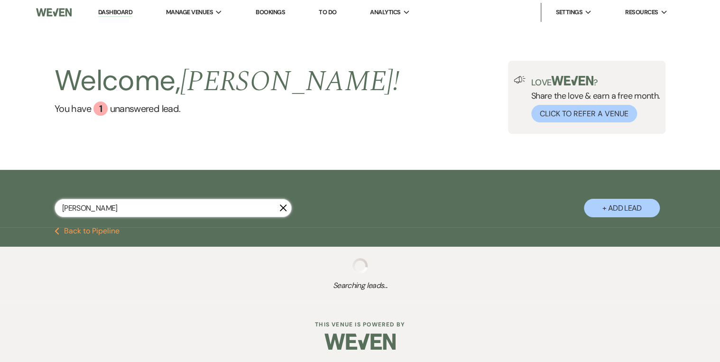
select select "5"
select select "8"
select select "5"
select select "8"
select select "5"
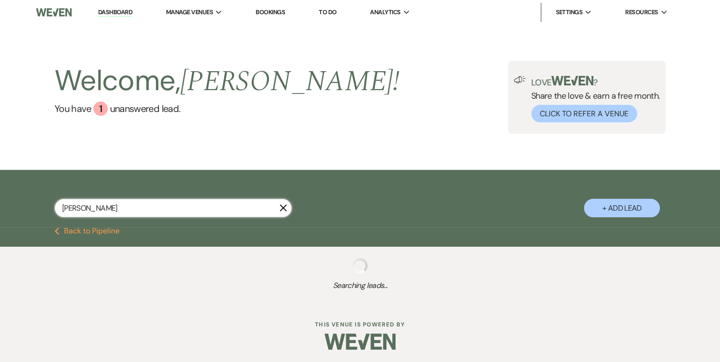
select select "8"
select select "5"
select select "8"
select select "5"
select select "8"
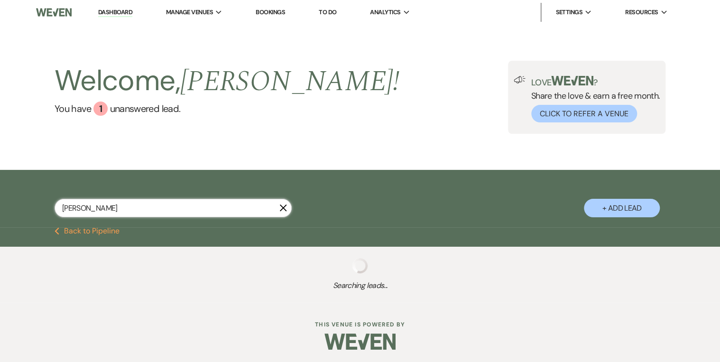
select select "5"
select select "8"
select select "5"
select select "8"
select select "6"
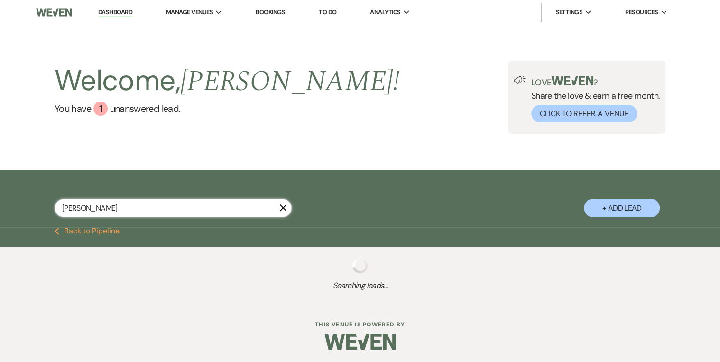
select select "8"
select select "5"
select select "8"
select select "5"
select select "8"
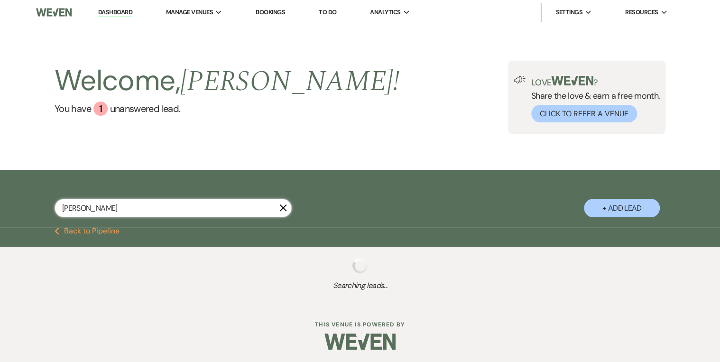
select select "5"
select select "8"
select select "5"
select select "8"
select select "5"
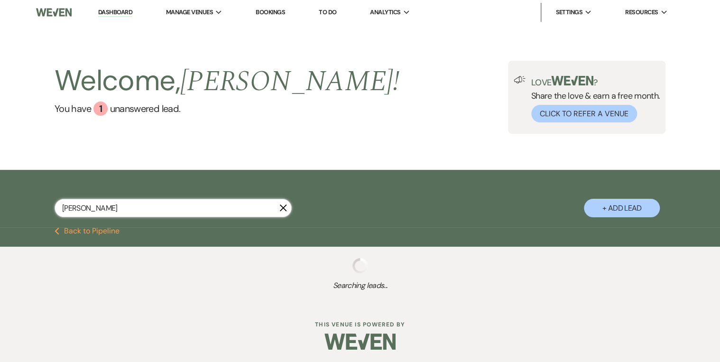
select select "8"
select select "5"
select select "8"
select select "5"
select select "8"
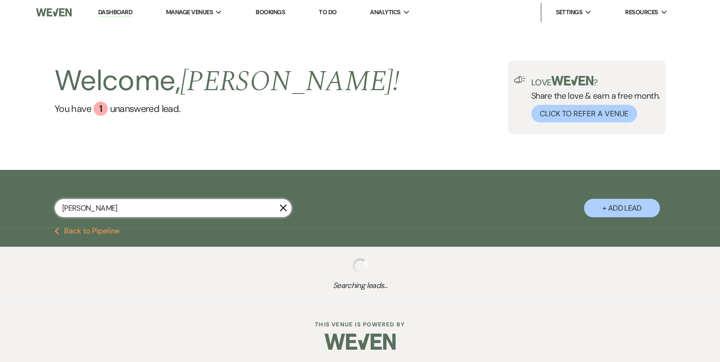
select select "5"
select select "8"
select select "5"
select select "8"
select select "7"
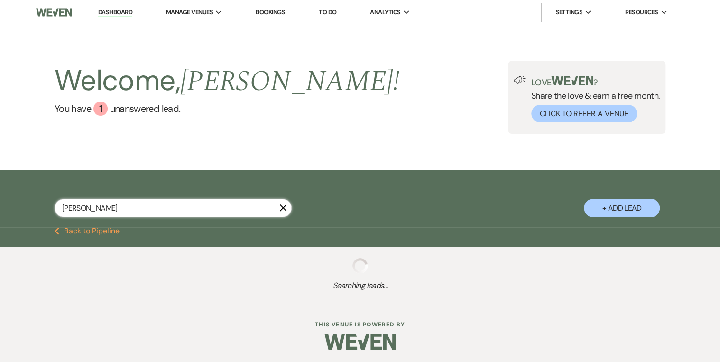
select select "8"
select select "5"
select select "8"
select select "5"
select select "8"
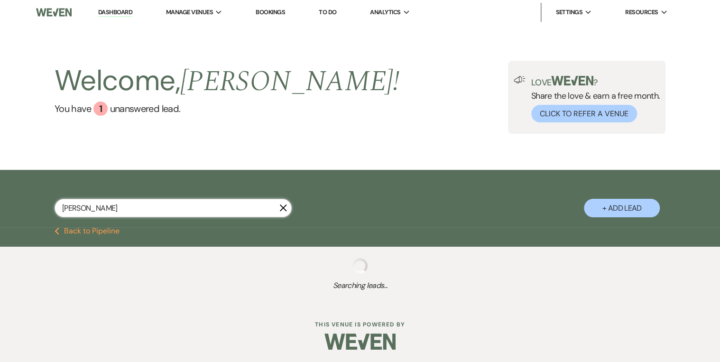
select select "5"
select select "8"
select select "5"
select select "8"
select select "7"
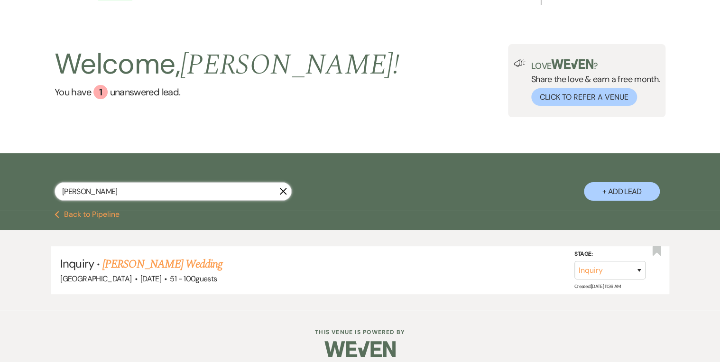
scroll to position [26, 0]
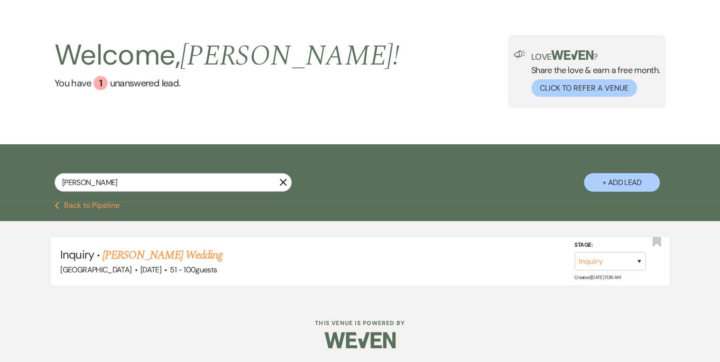
drag, startPoint x: 187, startPoint y: 255, endPoint x: 194, endPoint y: 254, distance: 6.7
click at [187, 254] on link "[PERSON_NAME] Wedding" at bounding box center [162, 255] width 120 height 17
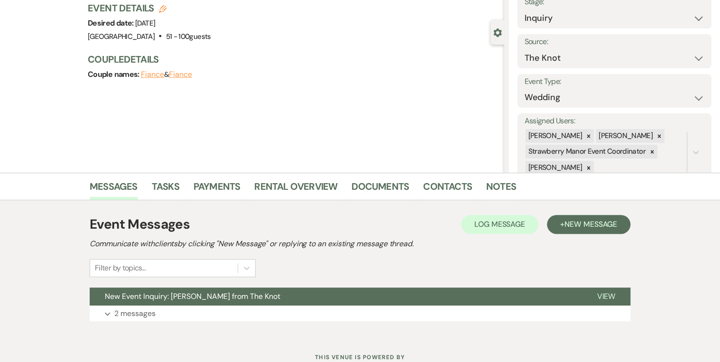
scroll to position [100, 0]
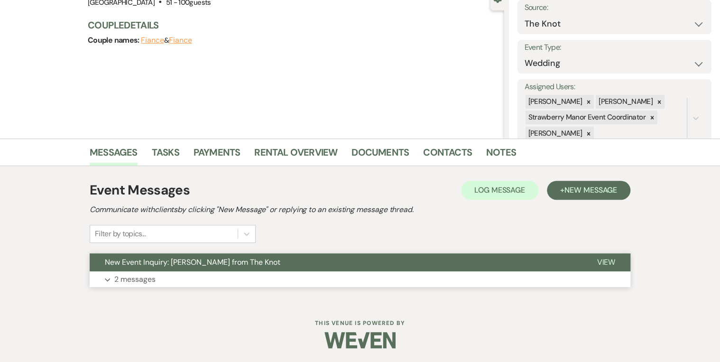
click at [601, 260] on span "View" at bounding box center [606, 262] width 19 height 10
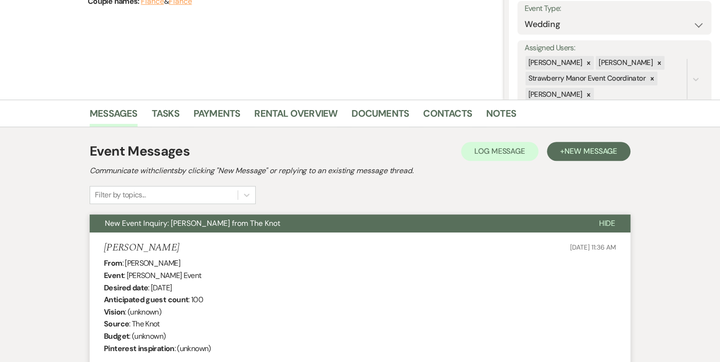
scroll to position [0, 0]
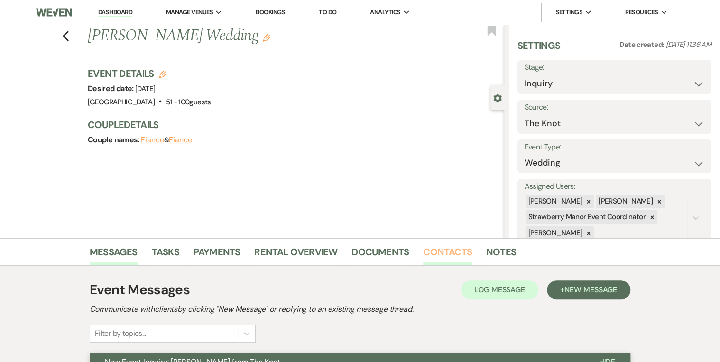
click at [447, 248] on link "Contacts" at bounding box center [447, 254] width 49 height 21
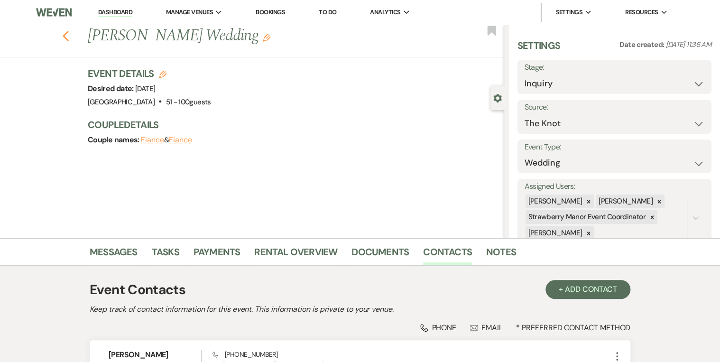
click at [66, 38] on icon "Previous" at bounding box center [65, 35] width 7 height 11
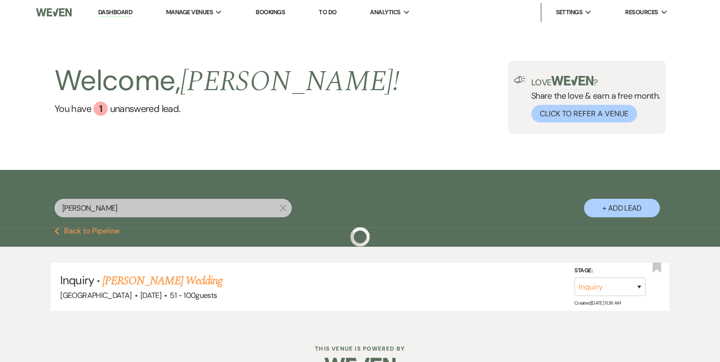
scroll to position [26, 0]
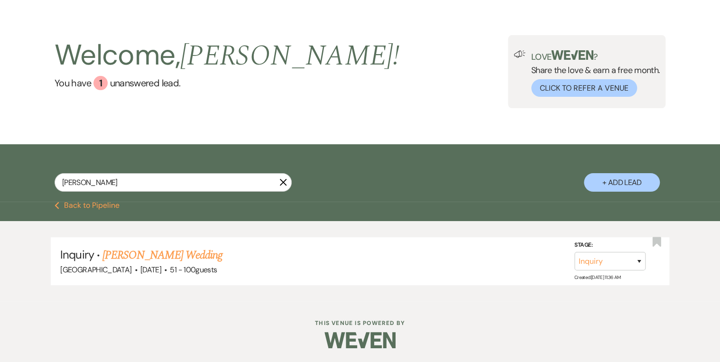
click at [397, 131] on div "Welcome, [PERSON_NAME] ! You have 1 unanswered lead . Love ? Share the love & e…" at bounding box center [360, 71] width 720 height 145
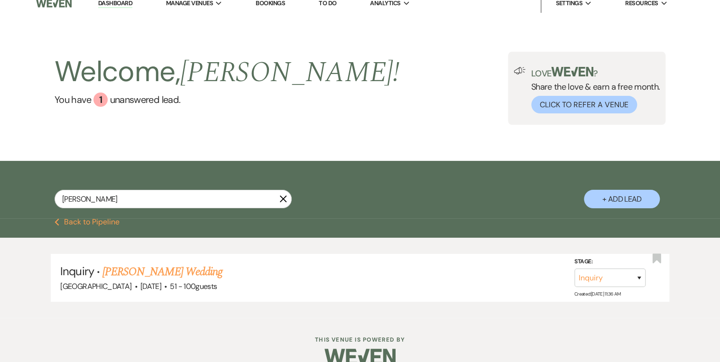
scroll to position [0, 0]
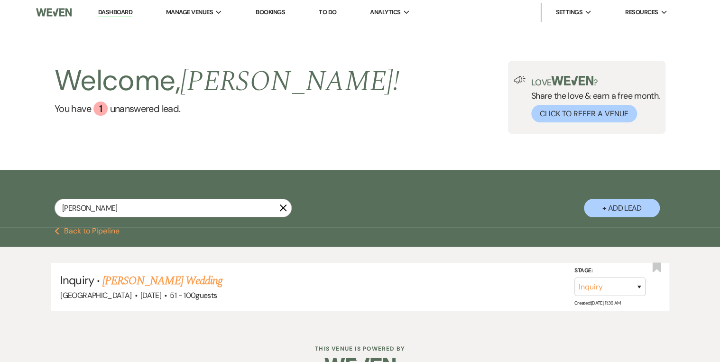
click at [116, 13] on link "Dashboard" at bounding box center [115, 12] width 34 height 9
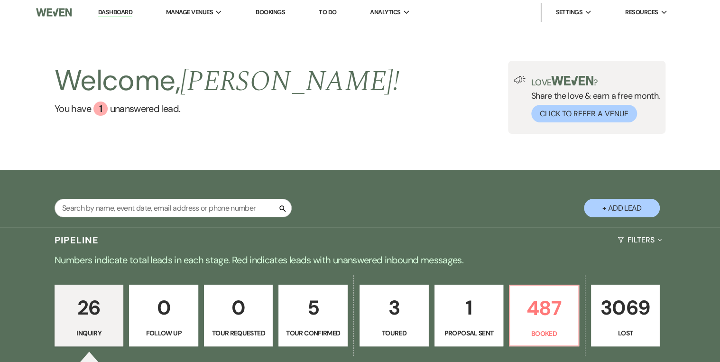
click at [358, 145] on div "Welcome, [PERSON_NAME] ! You have 1 unanswered lead . Love ? Share the love & e…" at bounding box center [360, 97] width 720 height 145
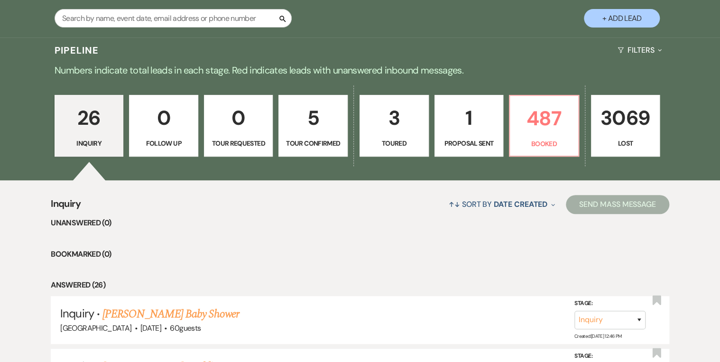
click at [184, 138] on p "Follow Up" at bounding box center [163, 143] width 57 height 10
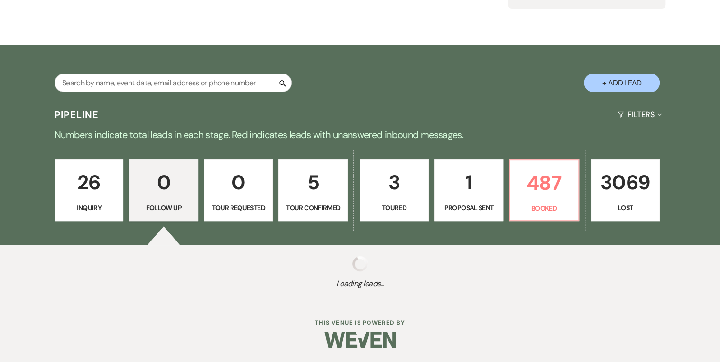
scroll to position [125, 0]
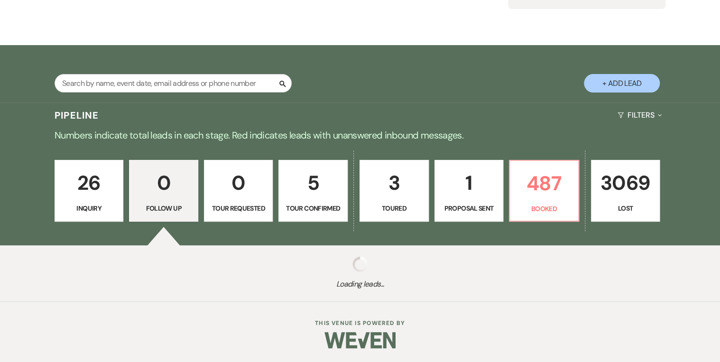
click at [87, 194] on p "26" at bounding box center [89, 183] width 57 height 32
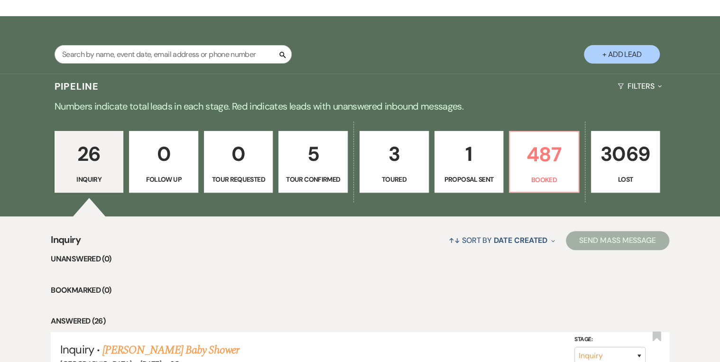
scroll to position [11, 0]
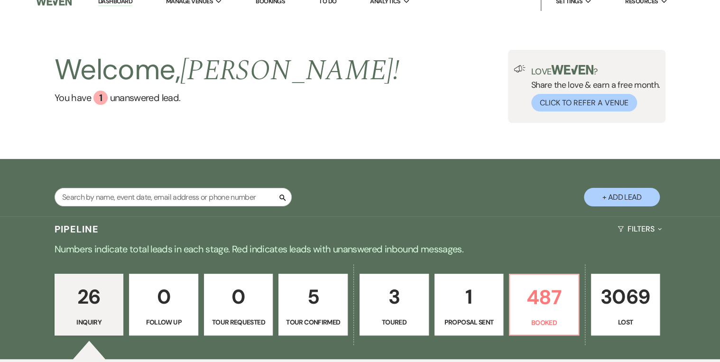
click at [342, 77] on div "Welcome, [PERSON_NAME] ! You have 1 unanswered lead . Love ? Share the love & e…" at bounding box center [360, 86] width 683 height 73
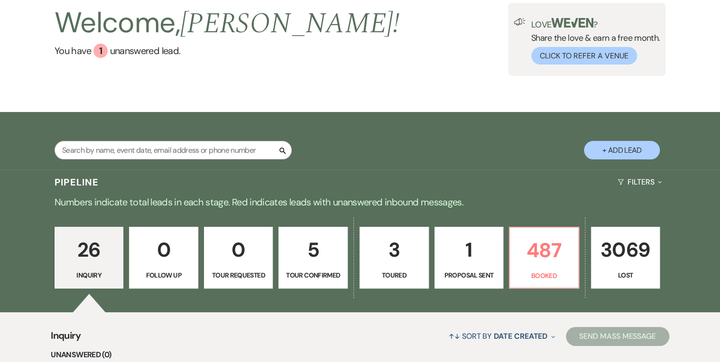
scroll to position [125, 0]
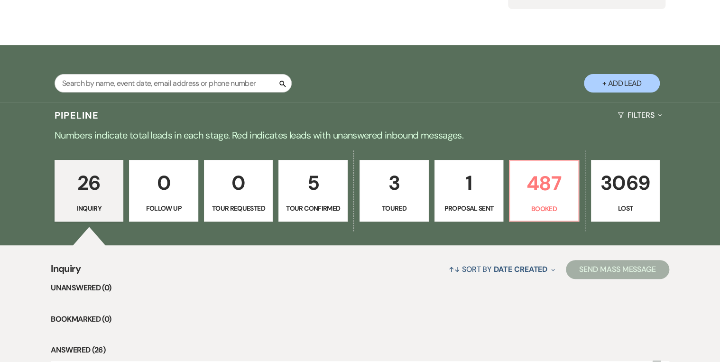
click at [310, 195] on p "5" at bounding box center [313, 183] width 57 height 32
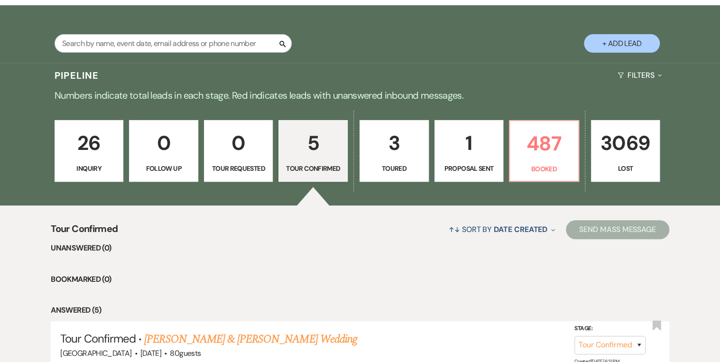
scroll to position [163, 0]
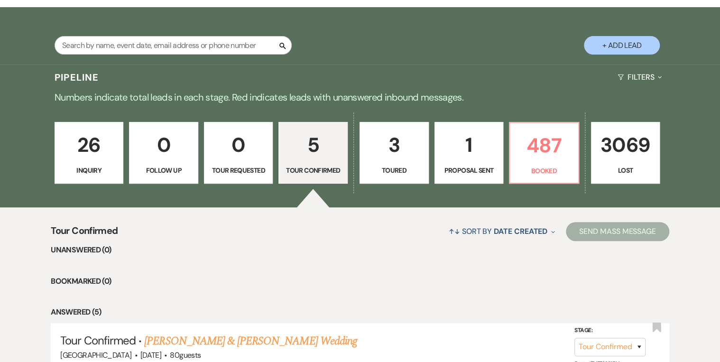
click at [73, 155] on p "26" at bounding box center [89, 145] width 57 height 32
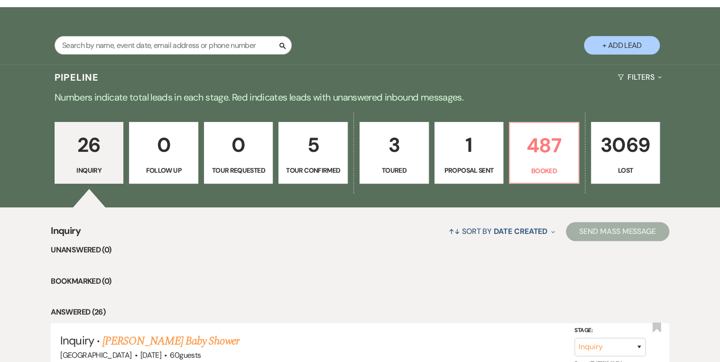
drag, startPoint x: 372, startPoint y: 68, endPoint x: 384, endPoint y: 120, distance: 53.1
click at [374, 69] on div "Pipeline Filters Expand" at bounding box center [360, 77] width 683 height 25
click at [385, 152] on p "3" at bounding box center [394, 145] width 57 height 32
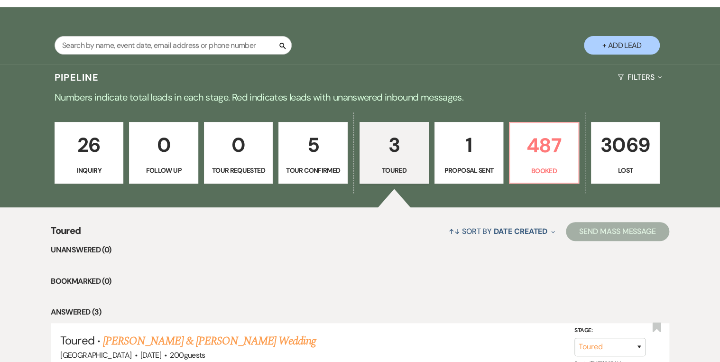
click at [88, 152] on p "26" at bounding box center [89, 145] width 57 height 32
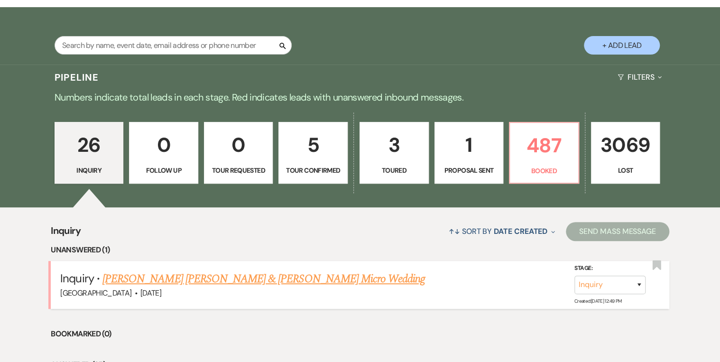
click at [274, 277] on link "[PERSON_NAME] [PERSON_NAME] & [PERSON_NAME] Micro Wedding" at bounding box center [263, 278] width 323 height 17
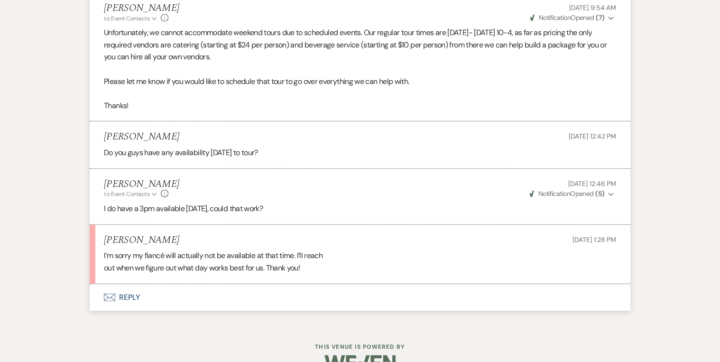
scroll to position [1035, 0]
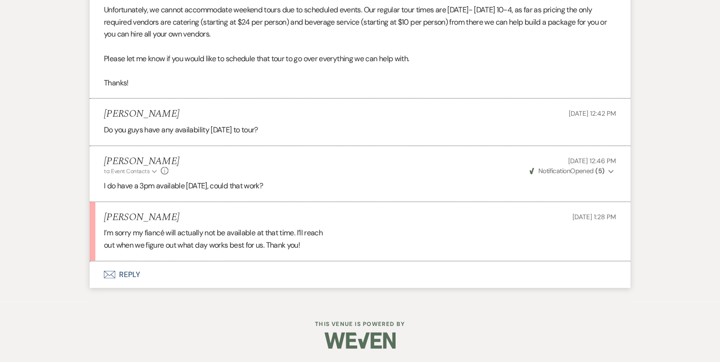
click at [127, 276] on button "Envelope Reply" at bounding box center [360, 274] width 541 height 27
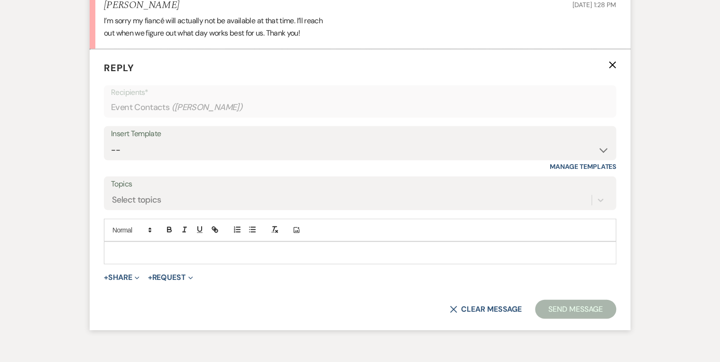
scroll to position [1254, 0]
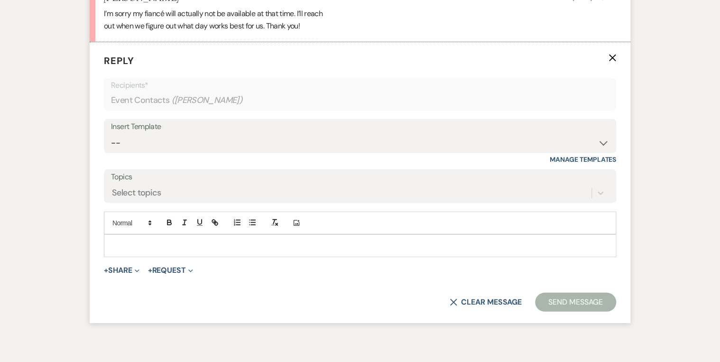
click at [152, 241] on p at bounding box center [359, 246] width 497 height 10
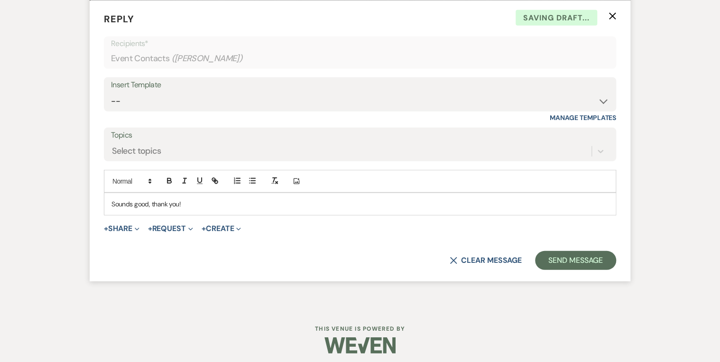
scroll to position [1300, 0]
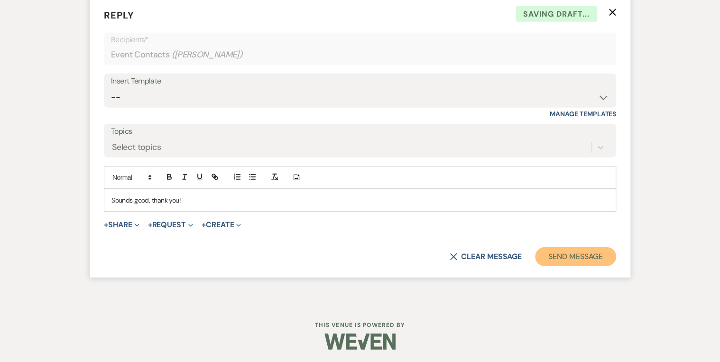
click at [576, 255] on button "Send Message" at bounding box center [575, 256] width 81 height 19
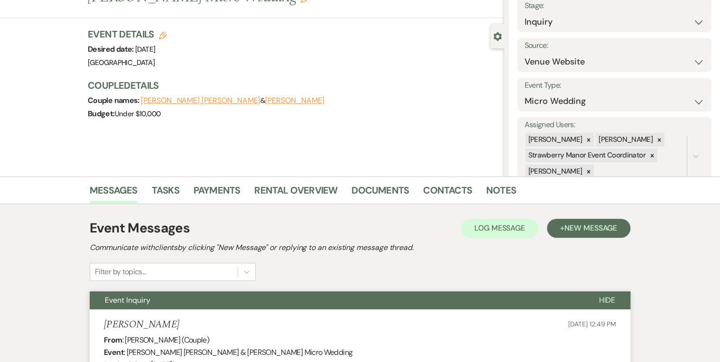
scroll to position [0, 0]
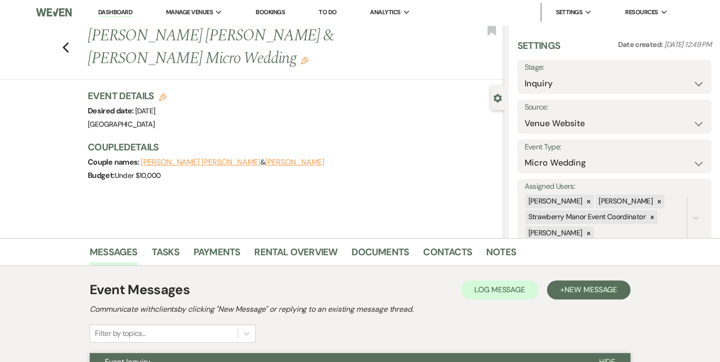
click at [121, 12] on link "Dashboard" at bounding box center [115, 12] width 34 height 9
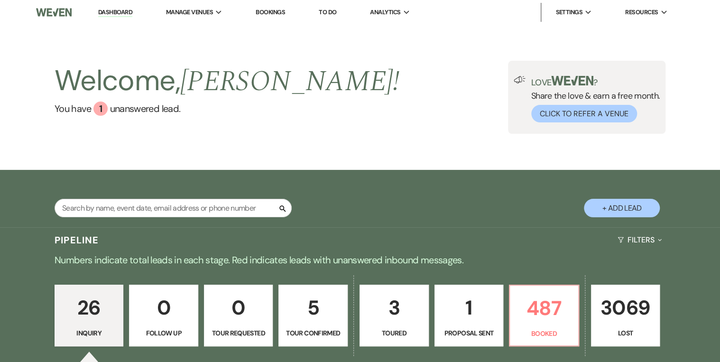
click at [387, 145] on div "Welcome, [PERSON_NAME] ! You have 1 unanswered lead . Love ? Share the love & e…" at bounding box center [360, 97] width 720 height 145
click at [456, 186] on div "Search + Add Lead" at bounding box center [360, 200] width 683 height 51
click at [439, 133] on div "Welcome, [PERSON_NAME] ! You have 1 unanswered lead . Love ? Share the love & e…" at bounding box center [360, 97] width 683 height 73
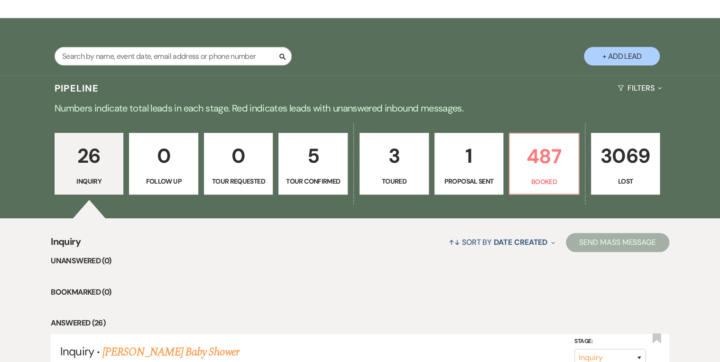
click at [471, 176] on p "Proposal Sent" at bounding box center [469, 181] width 57 height 10
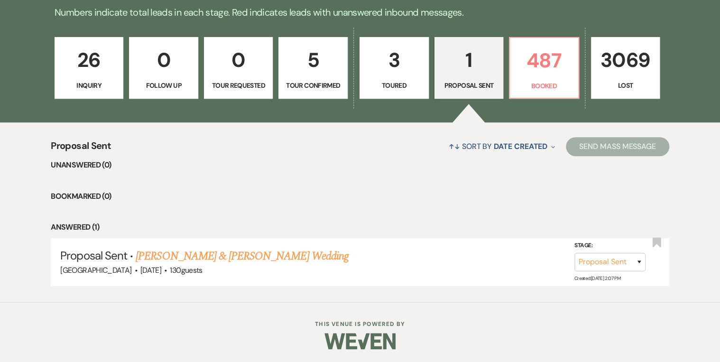
scroll to position [248, 0]
click at [232, 257] on link "Adrianna Wiliams & Kyle Boell's Wedding" at bounding box center [242, 255] width 213 height 17
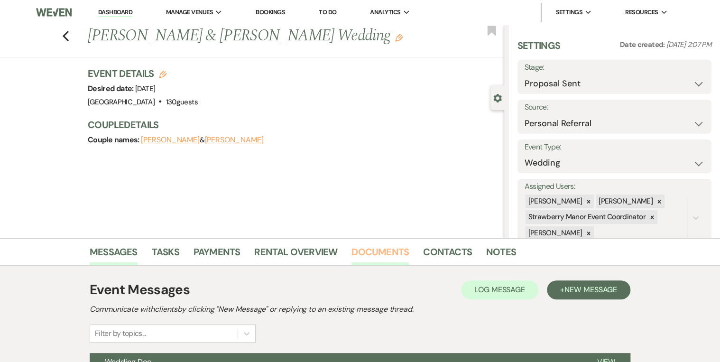
click at [387, 250] on link "Documents" at bounding box center [380, 254] width 57 height 21
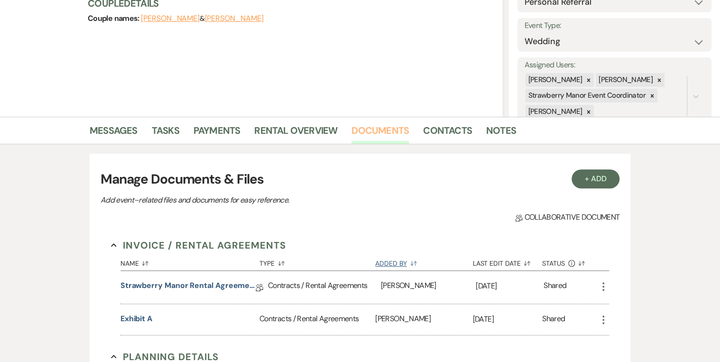
scroll to position [152, 0]
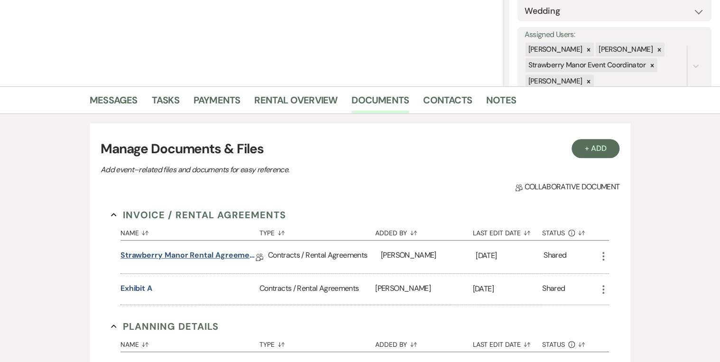
click at [231, 255] on link "Strawberry Manor Rental Agreement - Wedding" at bounding box center [188, 257] width 135 height 15
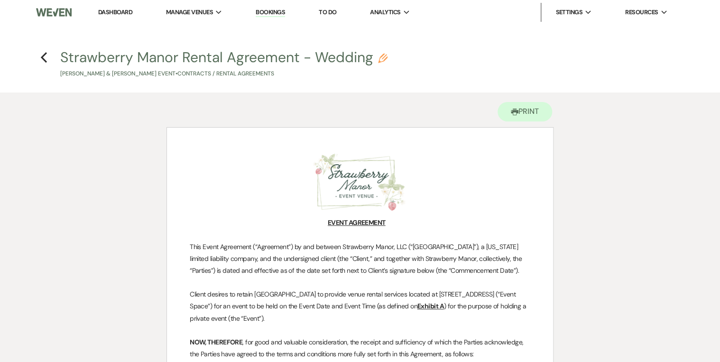
click at [112, 10] on link "Dashboard" at bounding box center [115, 12] width 34 height 8
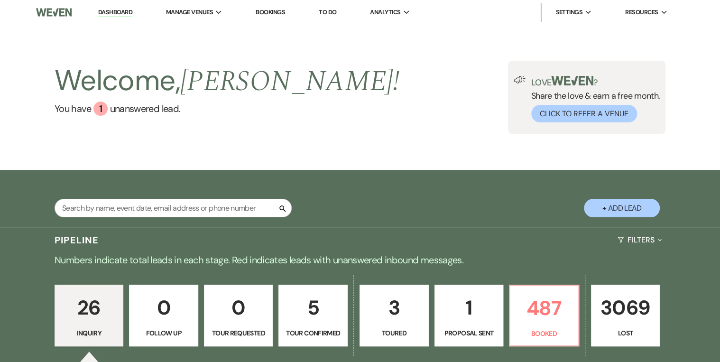
click at [398, 100] on div "Welcome, [PERSON_NAME] ! You have 1 unanswered lead . Love ? Share the love & e…" at bounding box center [360, 97] width 683 height 73
click at [345, 134] on div "Welcome, [PERSON_NAME] ! You have 1 unanswered lead . Love ? Share the love & e…" at bounding box center [360, 97] width 720 height 145
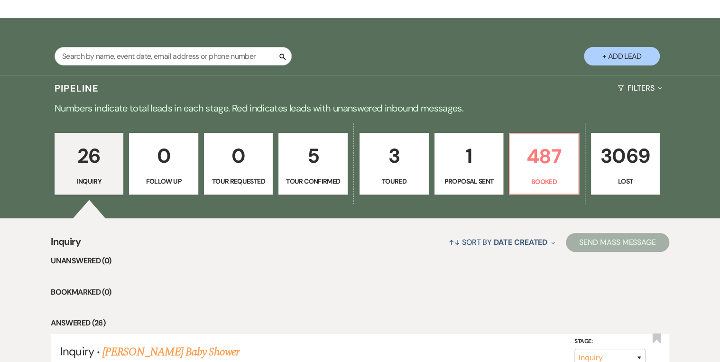
click at [182, 171] on p "0" at bounding box center [163, 156] width 57 height 32
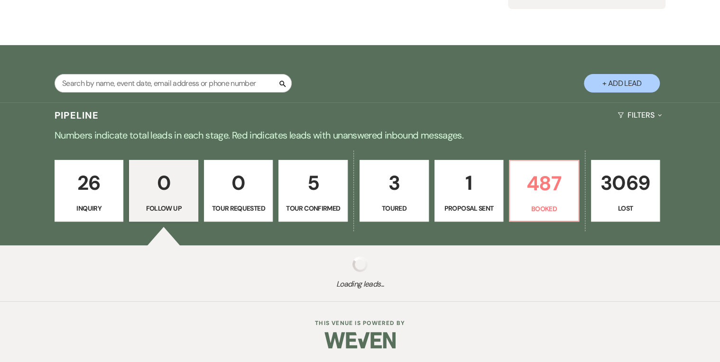
scroll to position [148, 0]
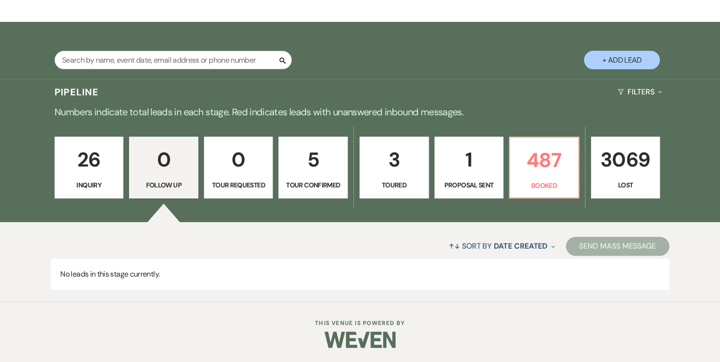
click at [240, 184] on p "Tour Requested" at bounding box center [238, 185] width 57 height 10
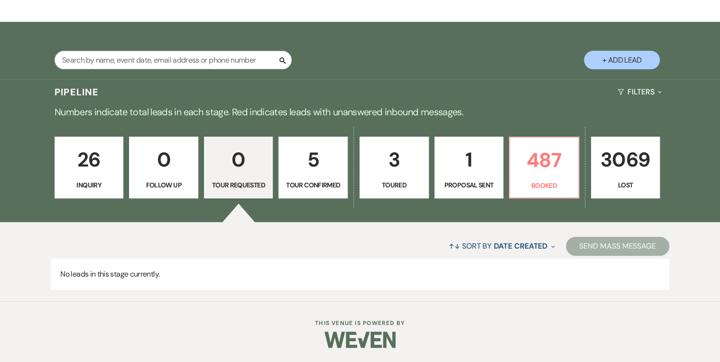
click at [331, 184] on p "Tour Confirmed" at bounding box center [313, 185] width 57 height 10
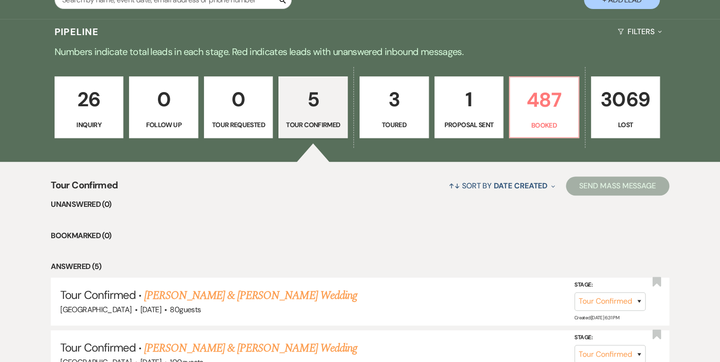
scroll to position [228, 0]
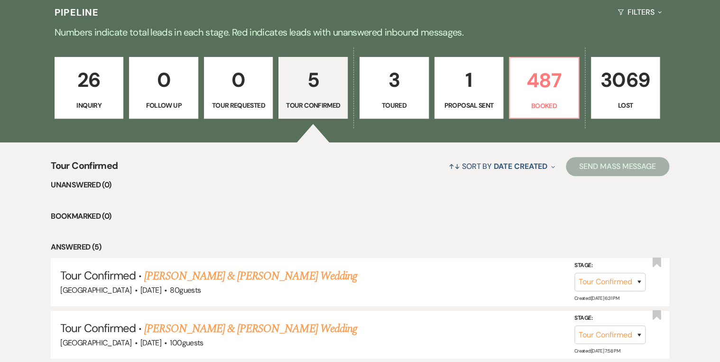
click at [87, 99] on link "26 Inquiry" at bounding box center [89, 88] width 69 height 62
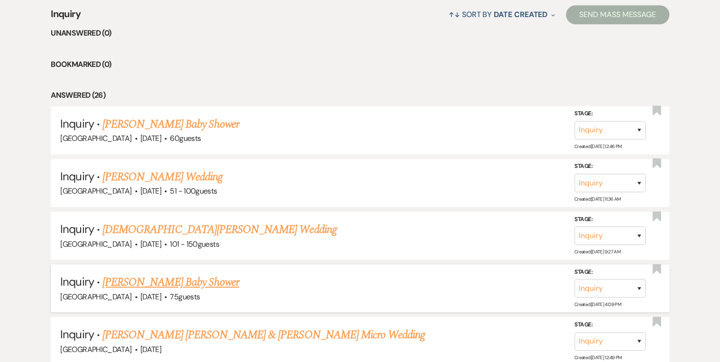
scroll to position [152, 0]
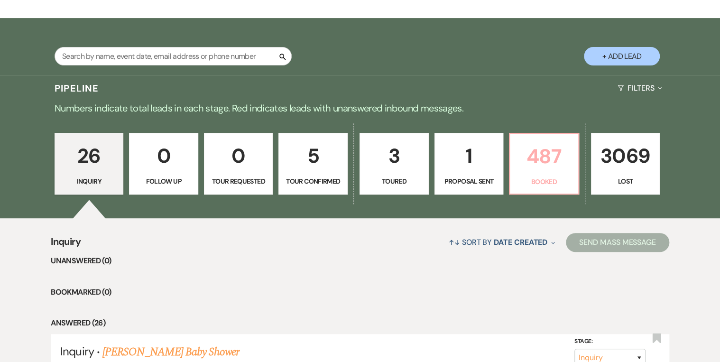
click at [537, 162] on p "487" at bounding box center [544, 156] width 57 height 32
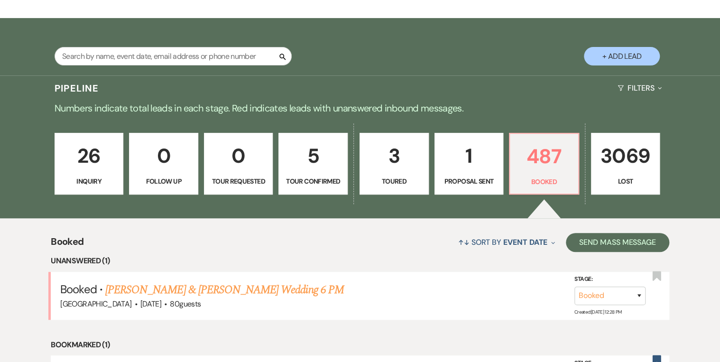
click at [317, 187] on link "5 Tour Confirmed" at bounding box center [313, 164] width 69 height 62
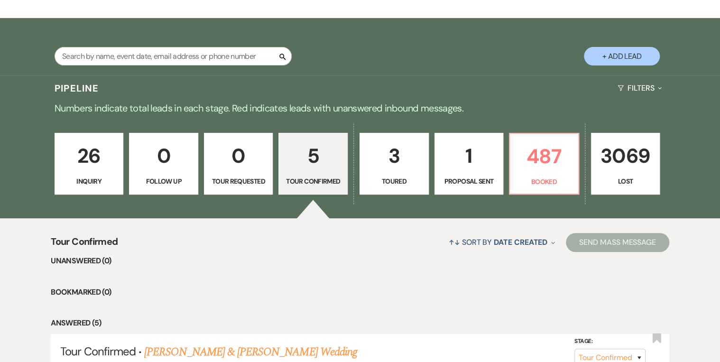
click at [351, 82] on div "Pipeline Filters Expand" at bounding box center [360, 87] width 683 height 25
